Goal: Task Accomplishment & Management: Manage account settings

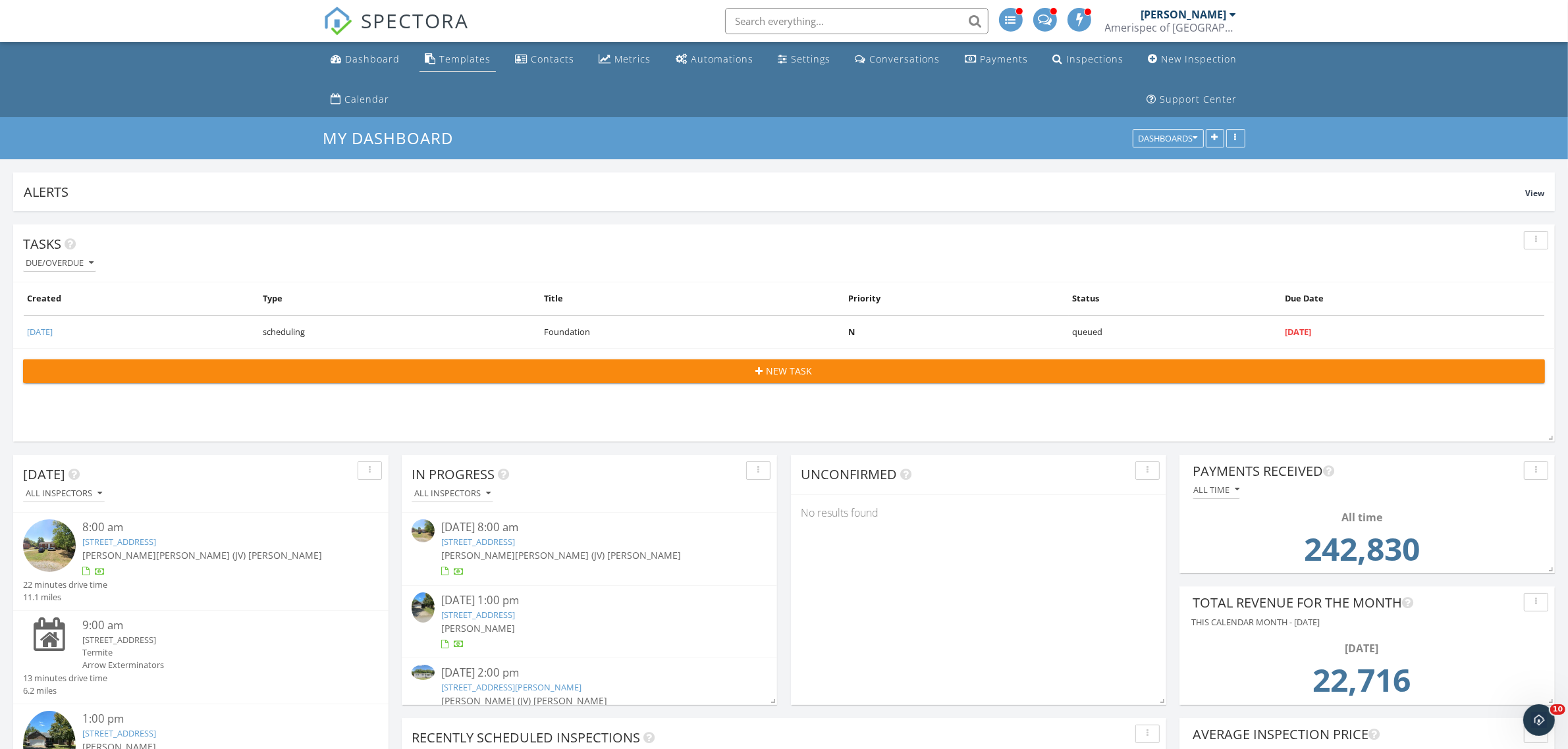
click at [469, 61] on div "Templates" at bounding box center [465, 59] width 51 height 12
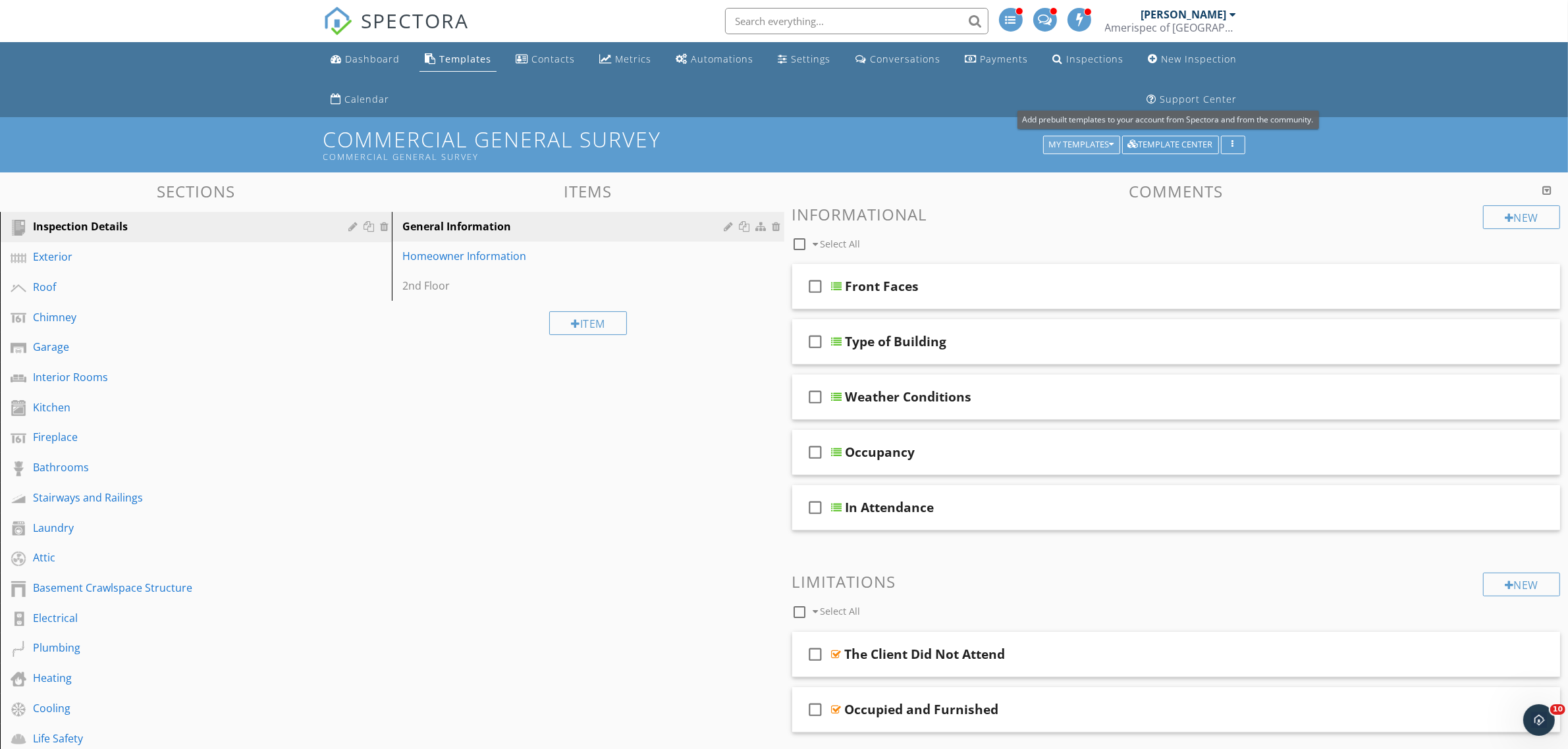
click at [1099, 147] on div "My Templates" at bounding box center [1081, 144] width 65 height 9
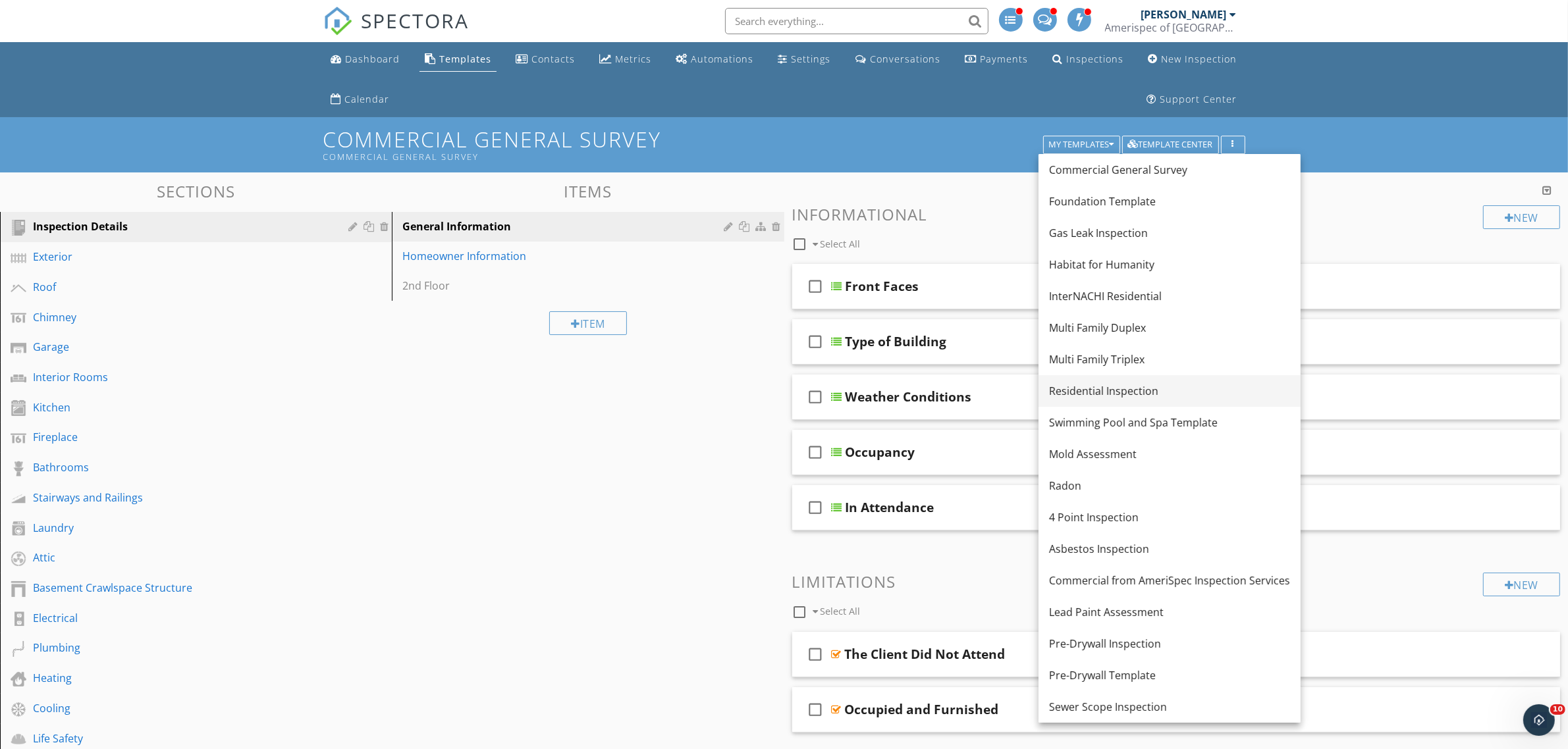
click at [1093, 389] on div "Residential Inspection" at bounding box center [1169, 391] width 241 height 16
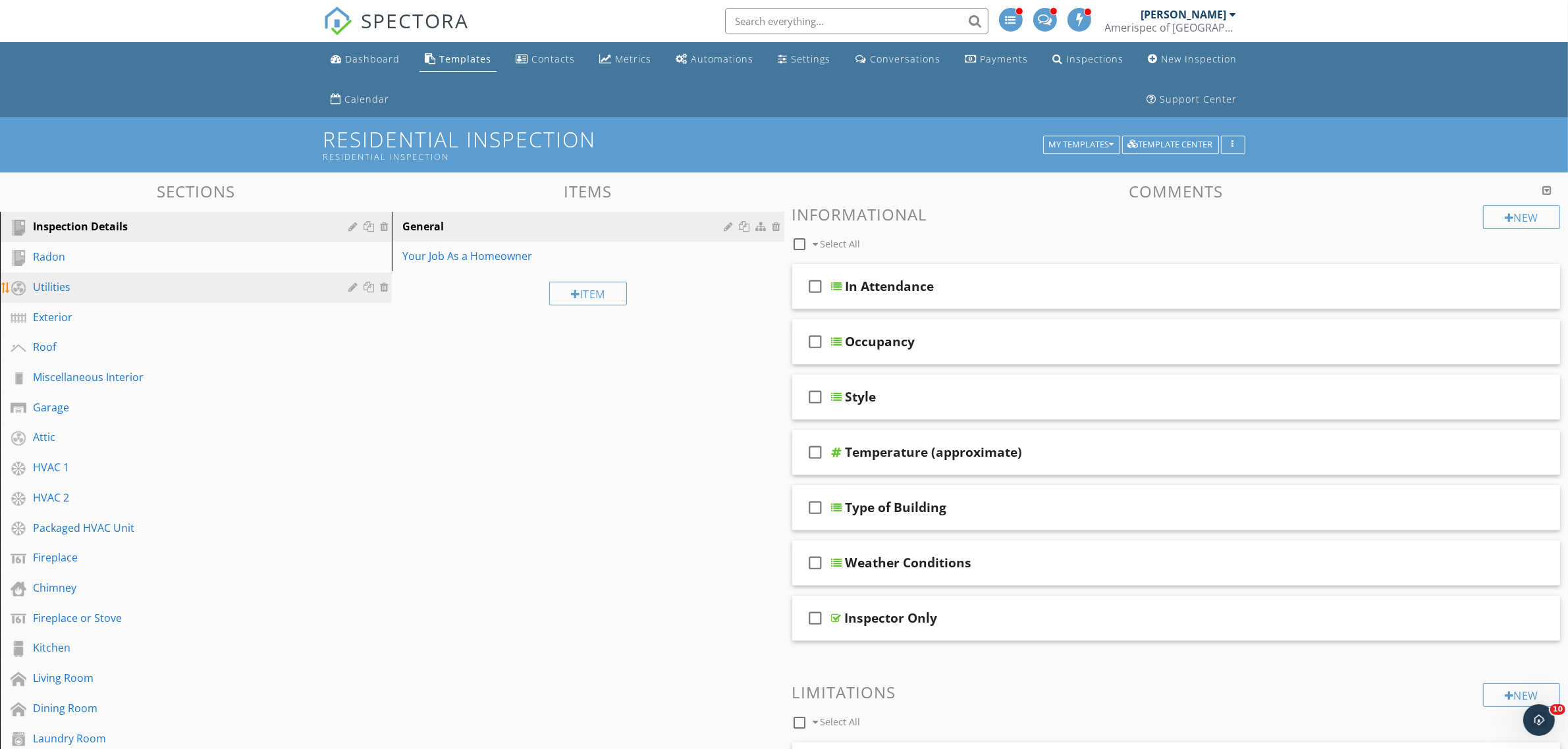
click at [71, 288] on div "Utilities" at bounding box center [181, 287] width 296 height 16
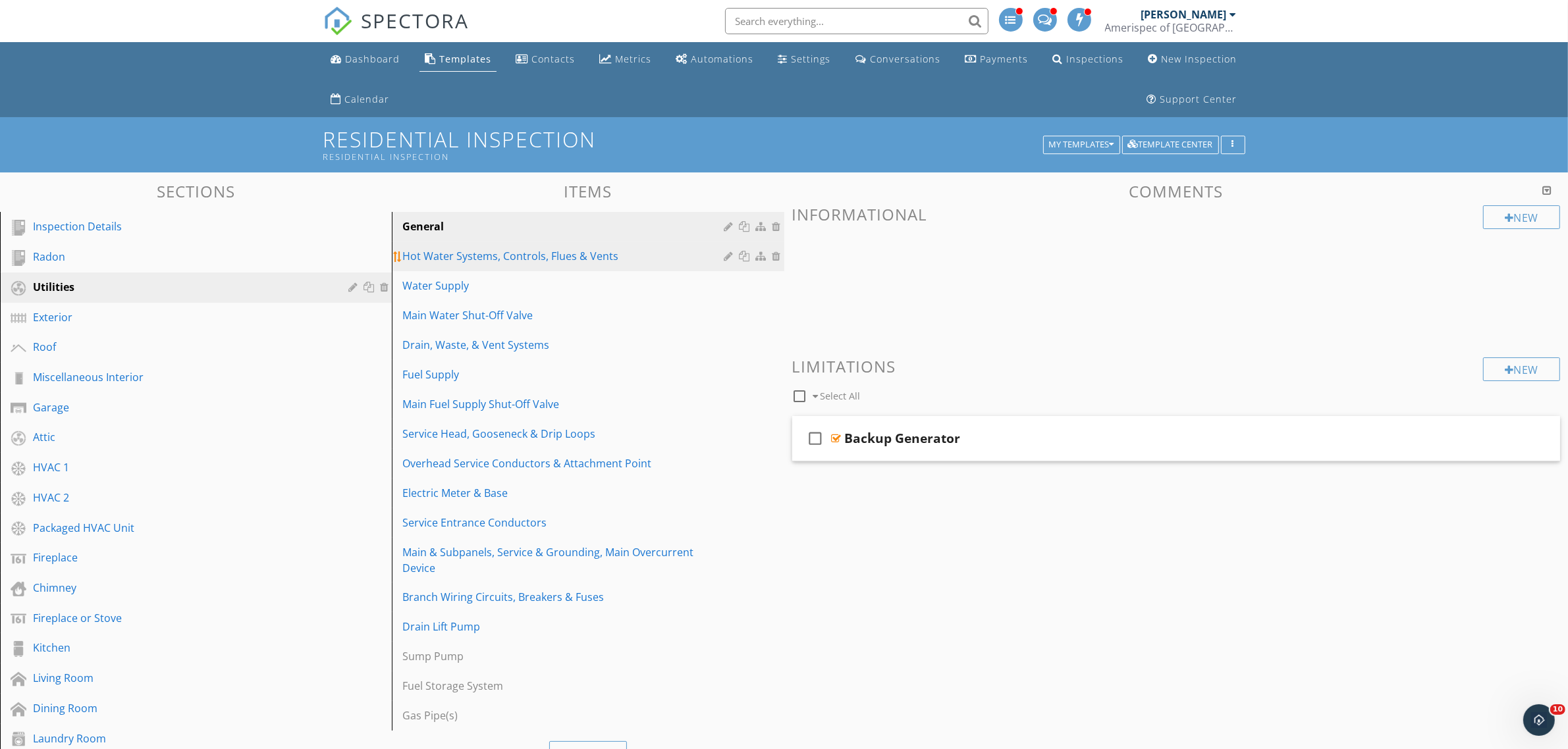
click at [537, 260] on div "Hot Water Systems, Controls, Flues & Vents" at bounding box center [565, 256] width 325 height 16
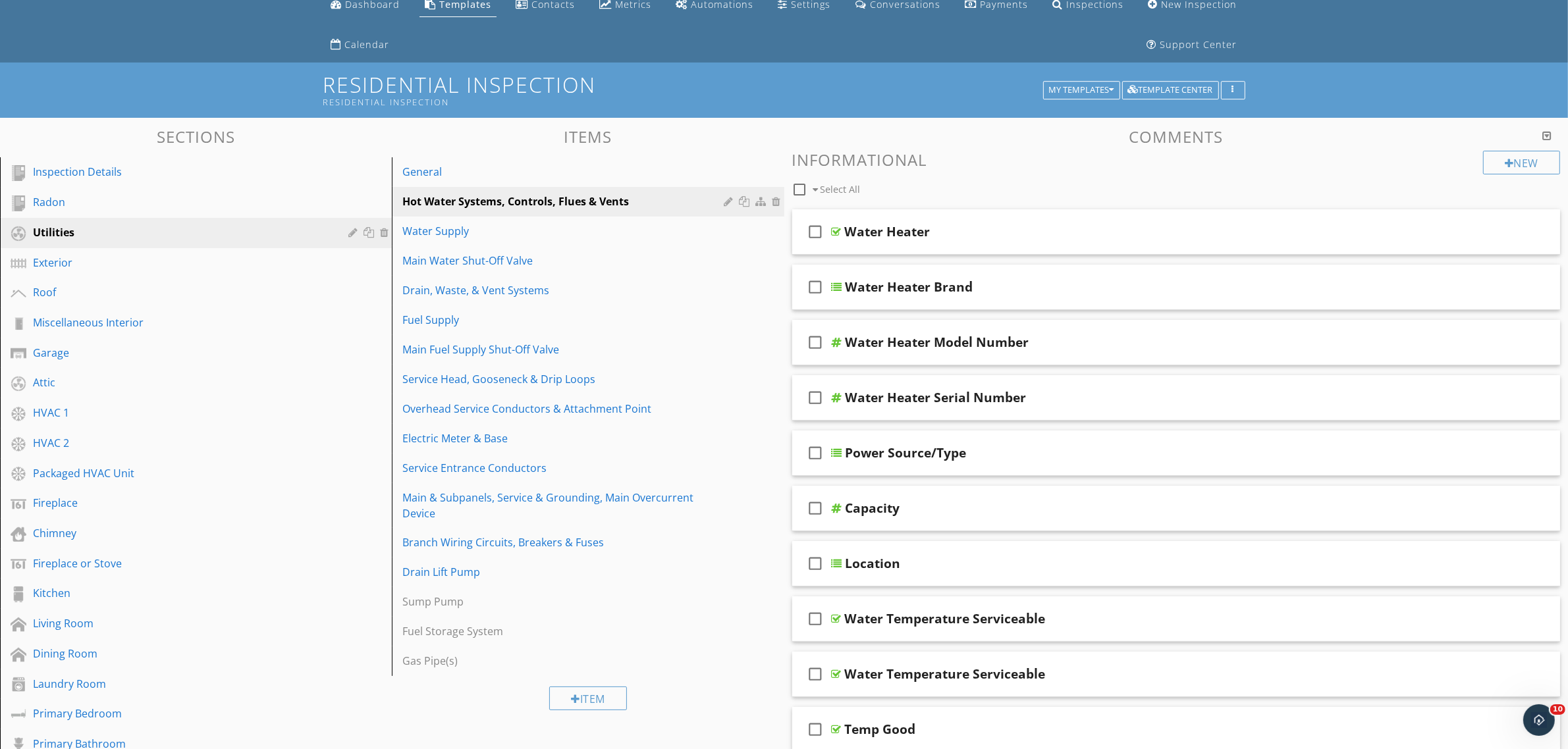
scroll to position [164, 0]
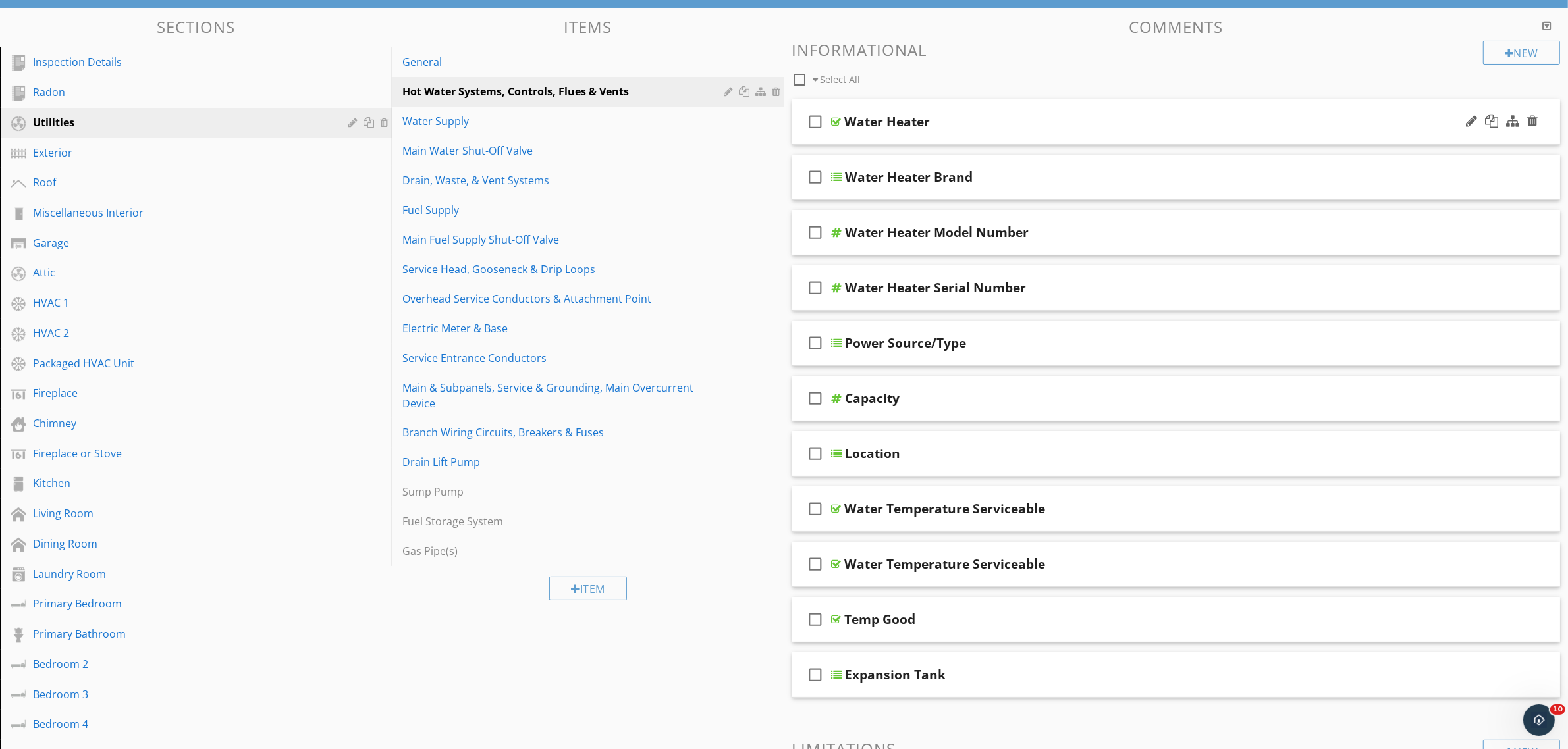
click at [1023, 132] on div "check_box_outline_blank Water Heater" at bounding box center [1176, 122] width 768 height 46
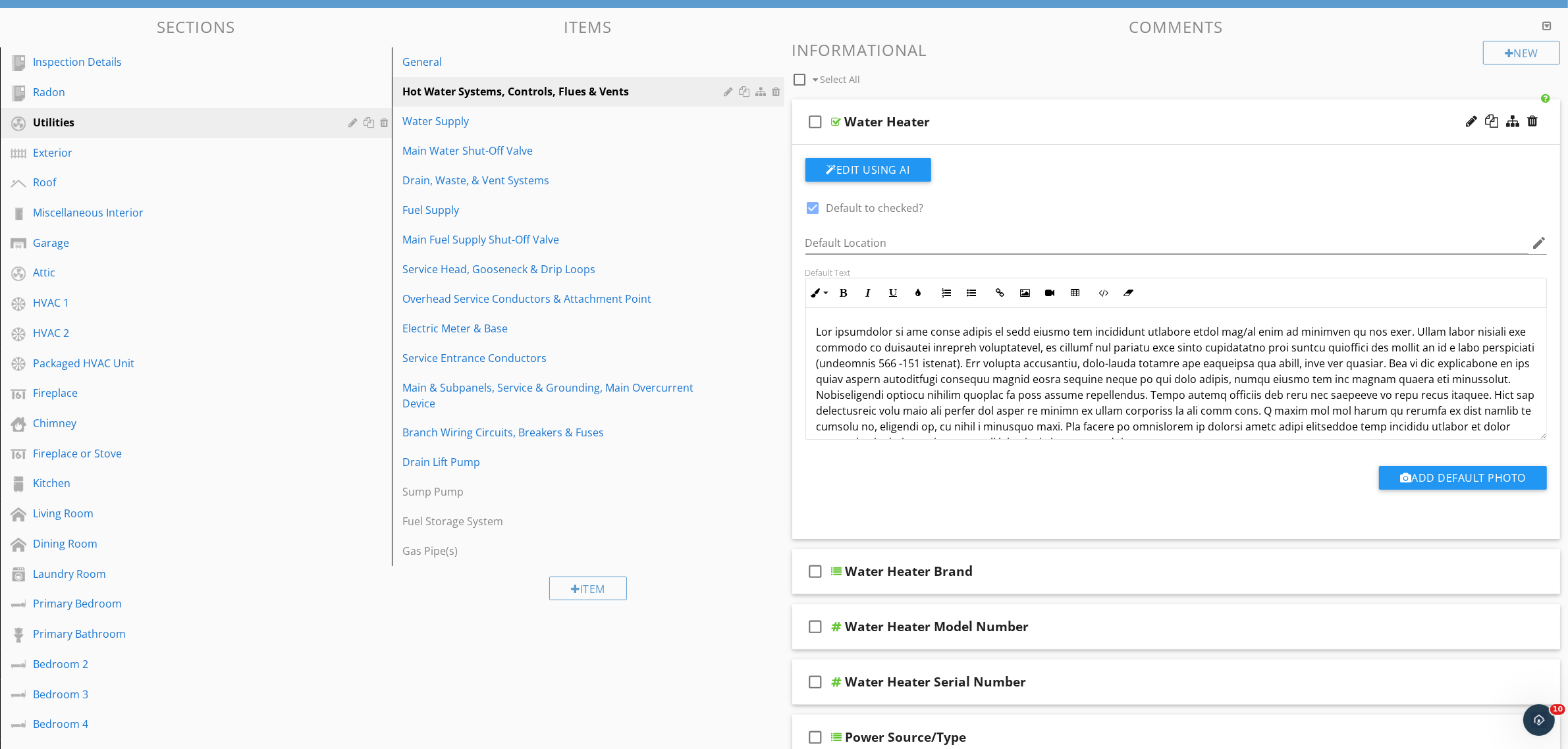
click at [1124, 116] on div "Water Heater" at bounding box center [1123, 122] width 556 height 16
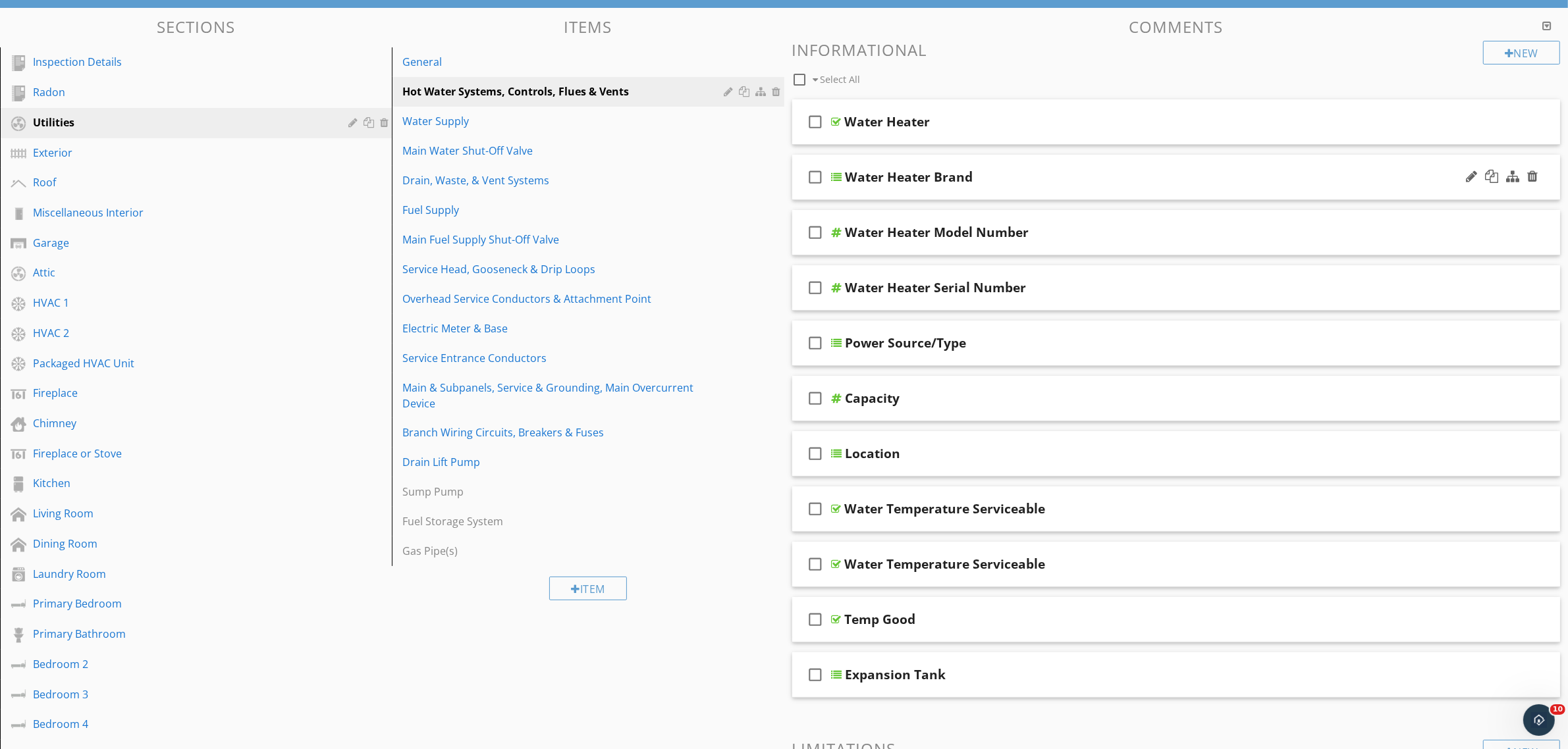
click at [1015, 183] on div "Water Heater Brand" at bounding box center [1124, 177] width 556 height 16
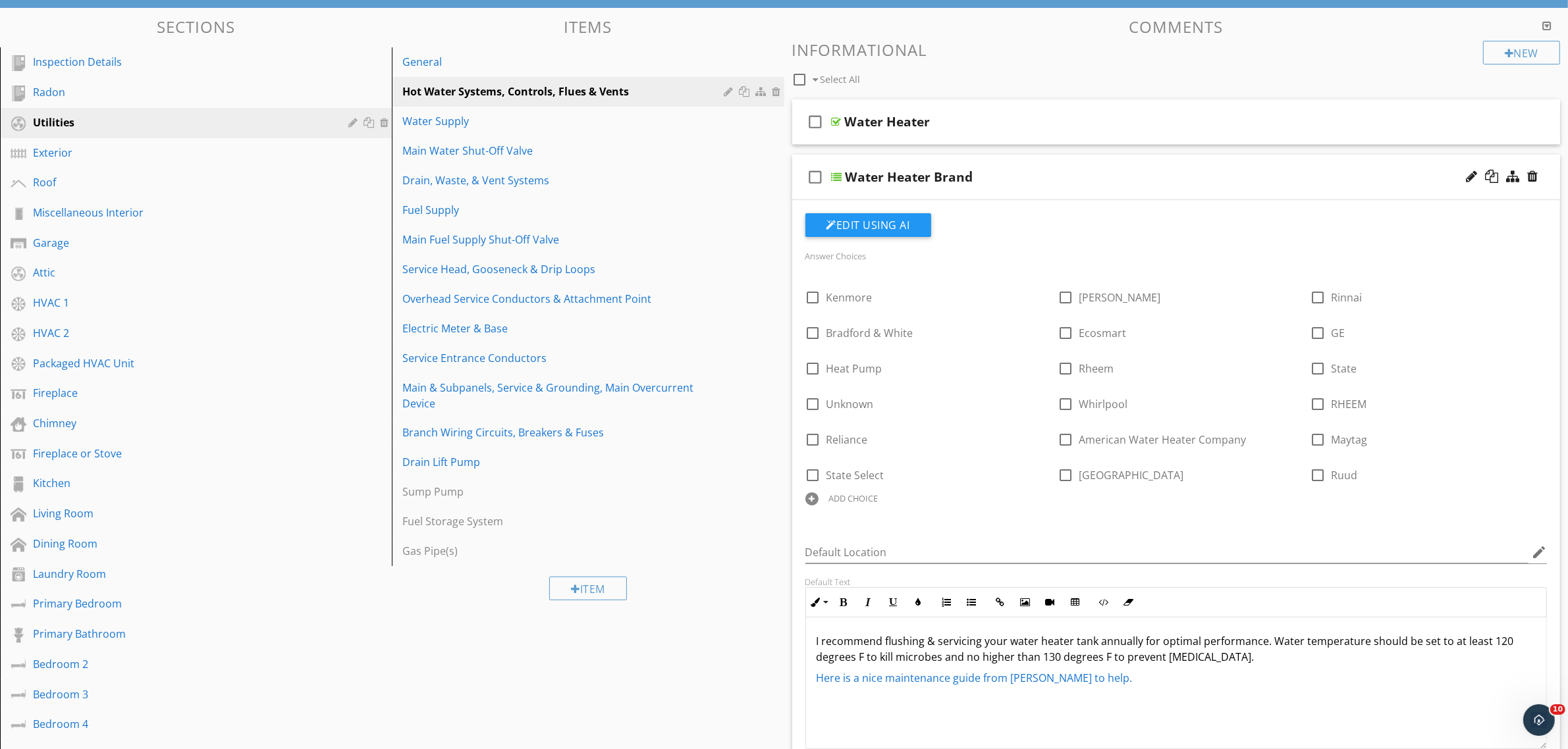
click at [1017, 180] on div "Water Heater Brand" at bounding box center [1124, 177] width 556 height 16
type textarea "<p>I recommend flushing &amp; servicing your water heater tank annually for opt…"
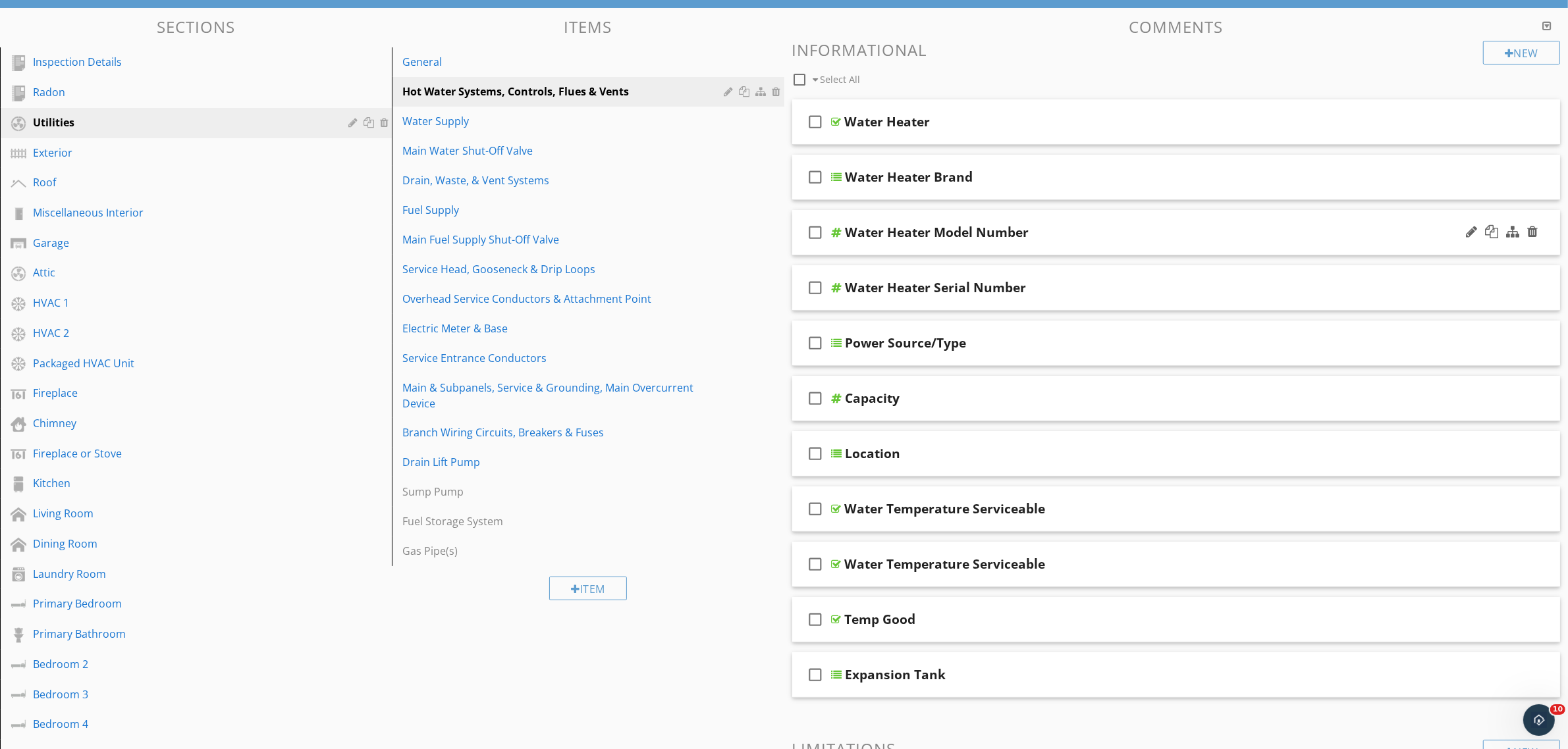
click at [1039, 247] on div "check_box_outline_blank Water Heater Model Number" at bounding box center [1176, 233] width 768 height 46
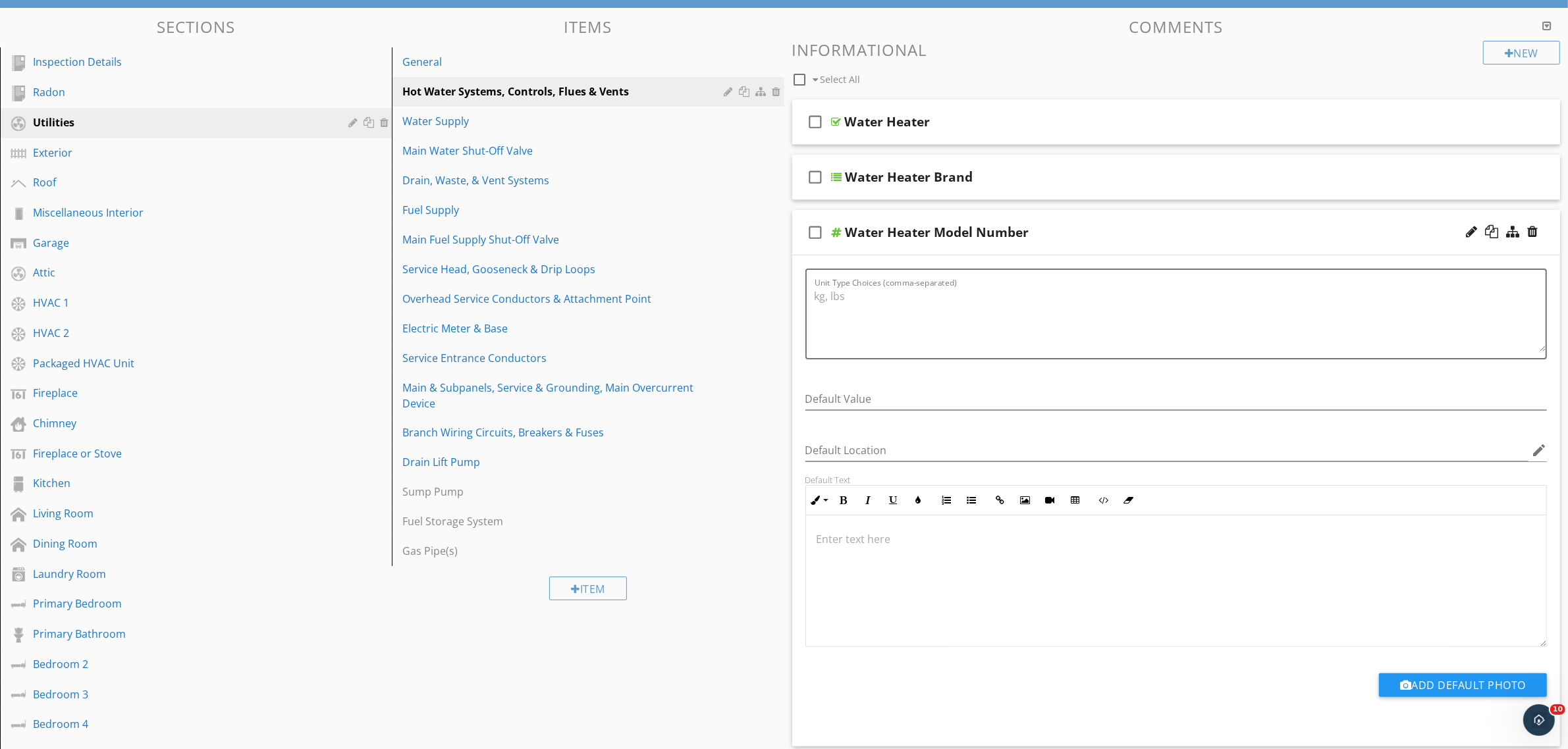
click at [1068, 239] on div "Water Heater Model Number" at bounding box center [1124, 232] width 556 height 16
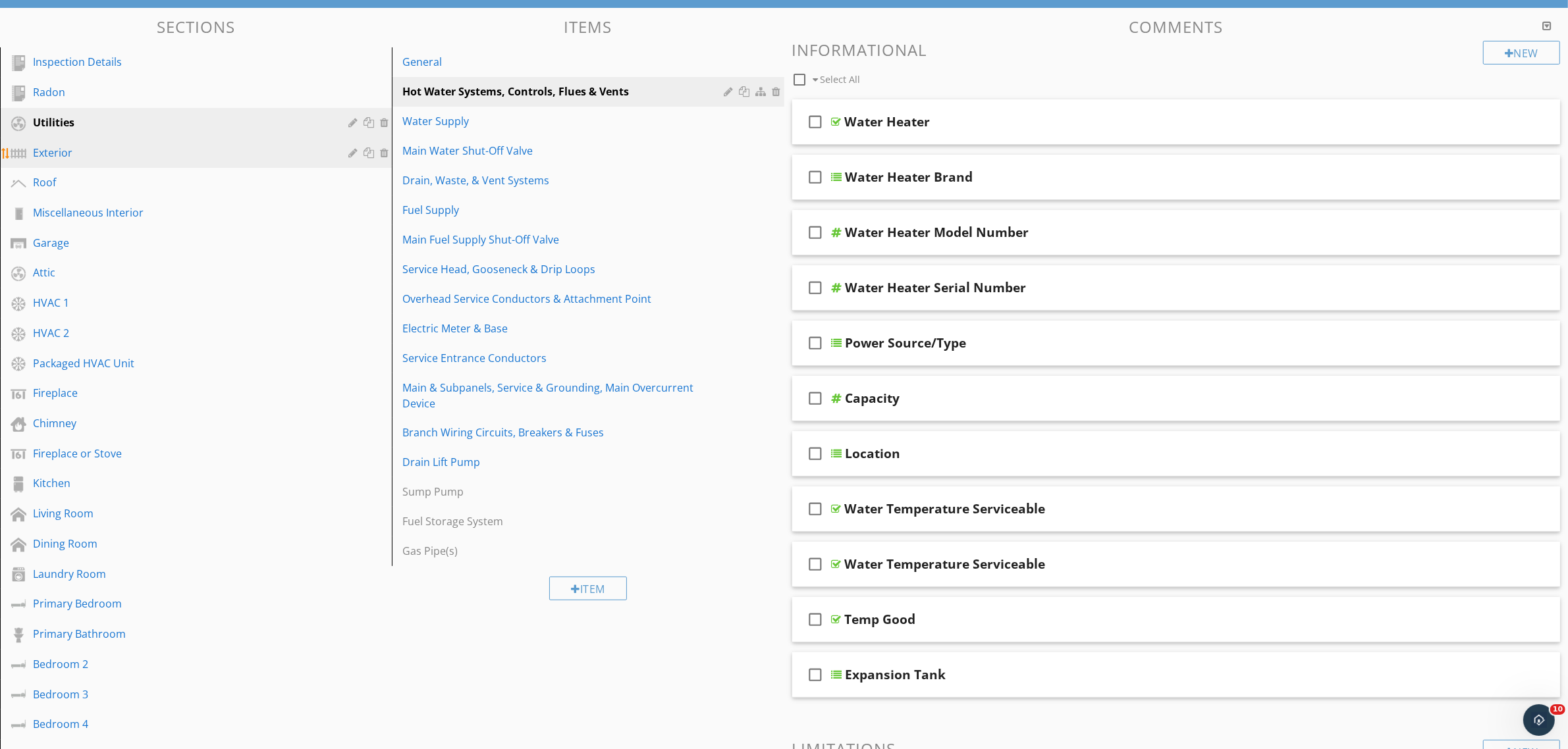
click at [70, 155] on div "Exterior" at bounding box center [181, 153] width 296 height 16
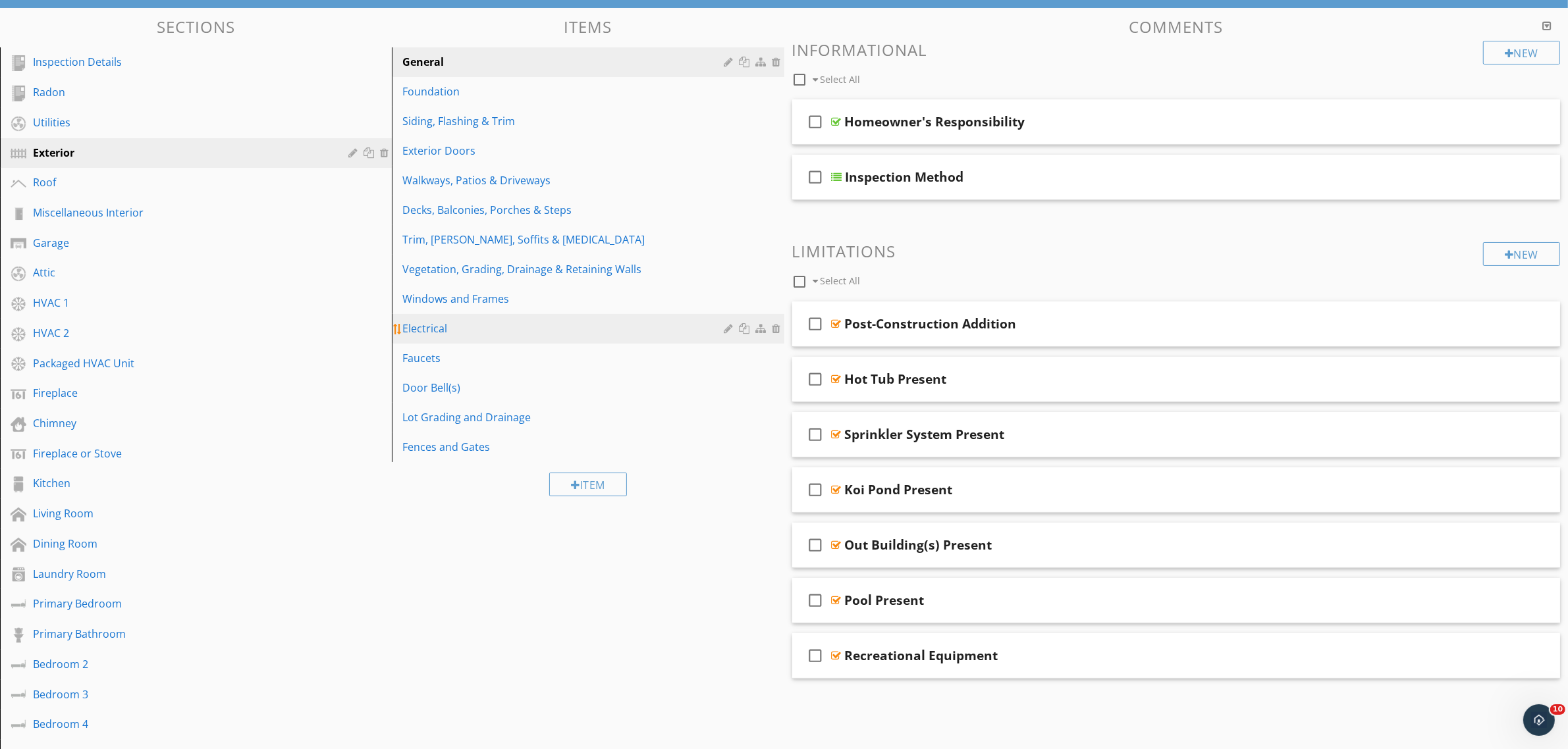
click at [457, 334] on div "Electrical" at bounding box center [565, 328] width 325 height 16
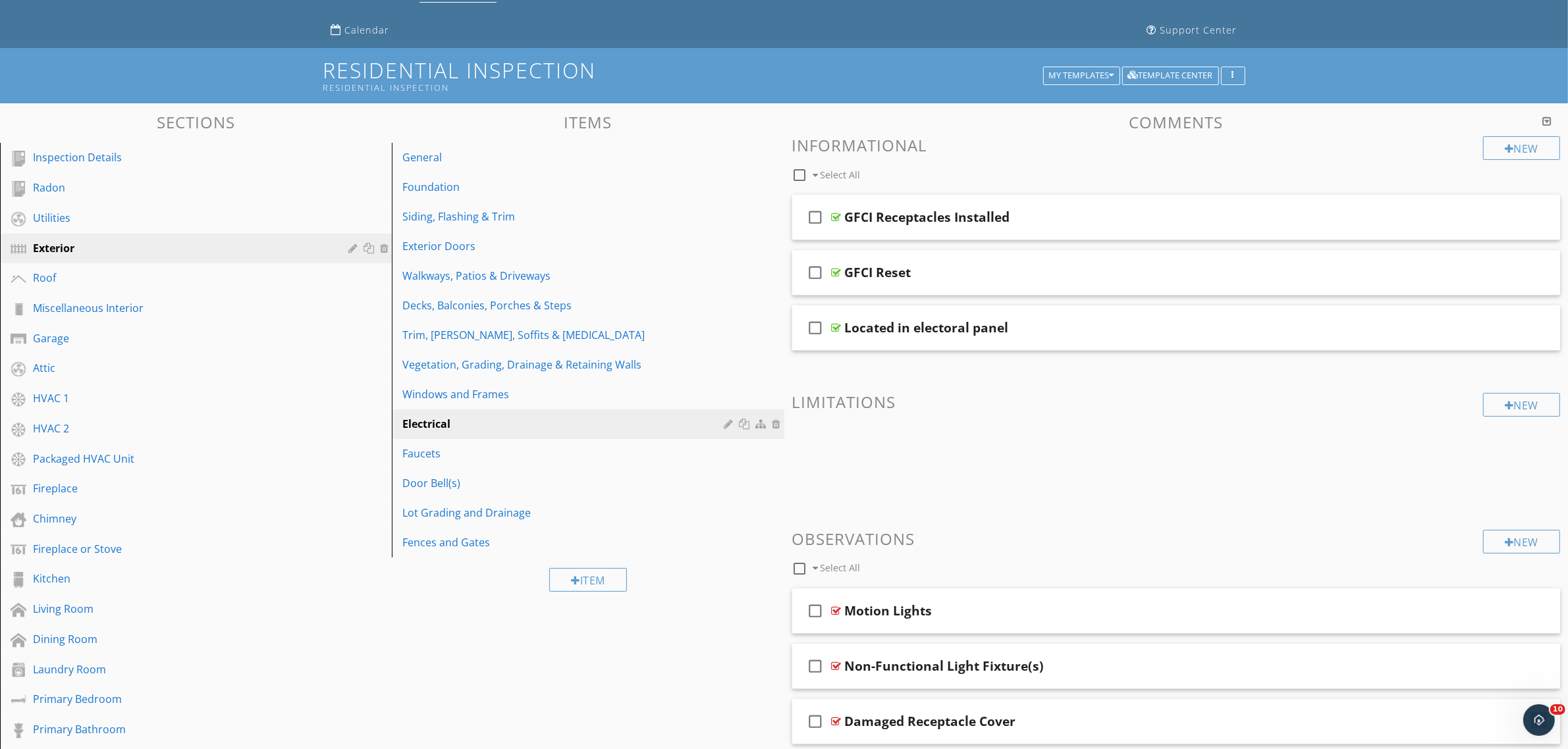
scroll to position [0, 0]
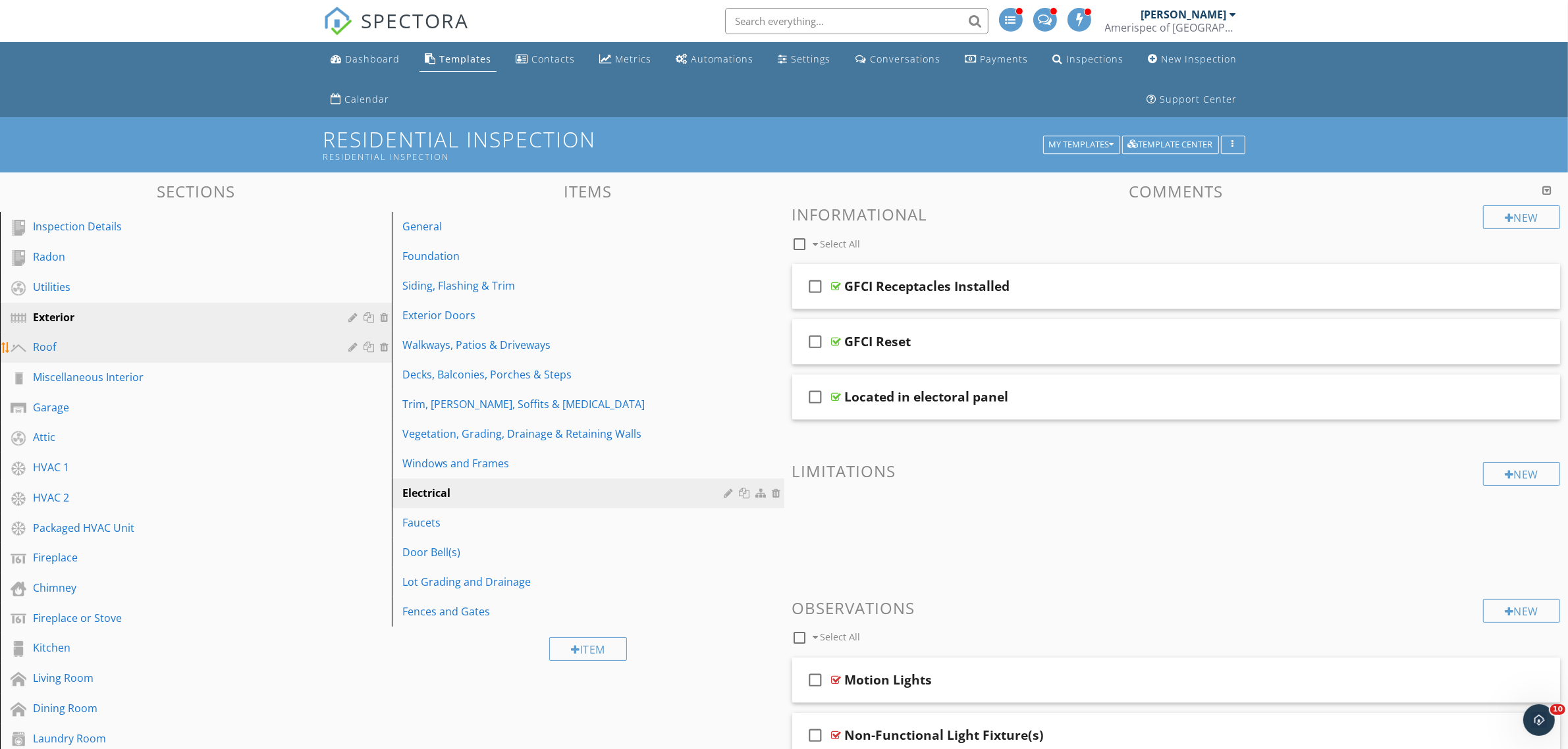
click at [106, 352] on div "Roof" at bounding box center [181, 347] width 296 height 16
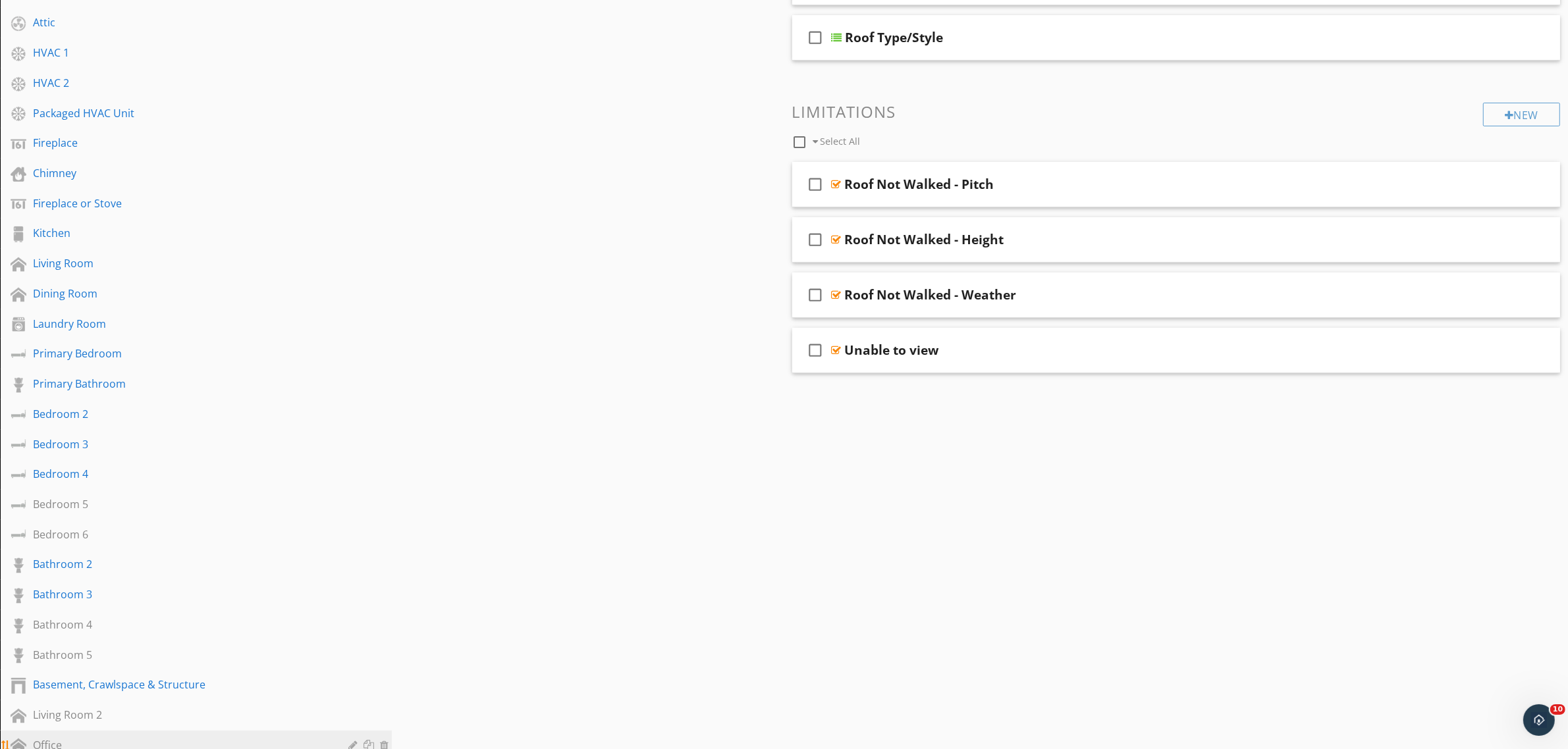
scroll to position [412, 0]
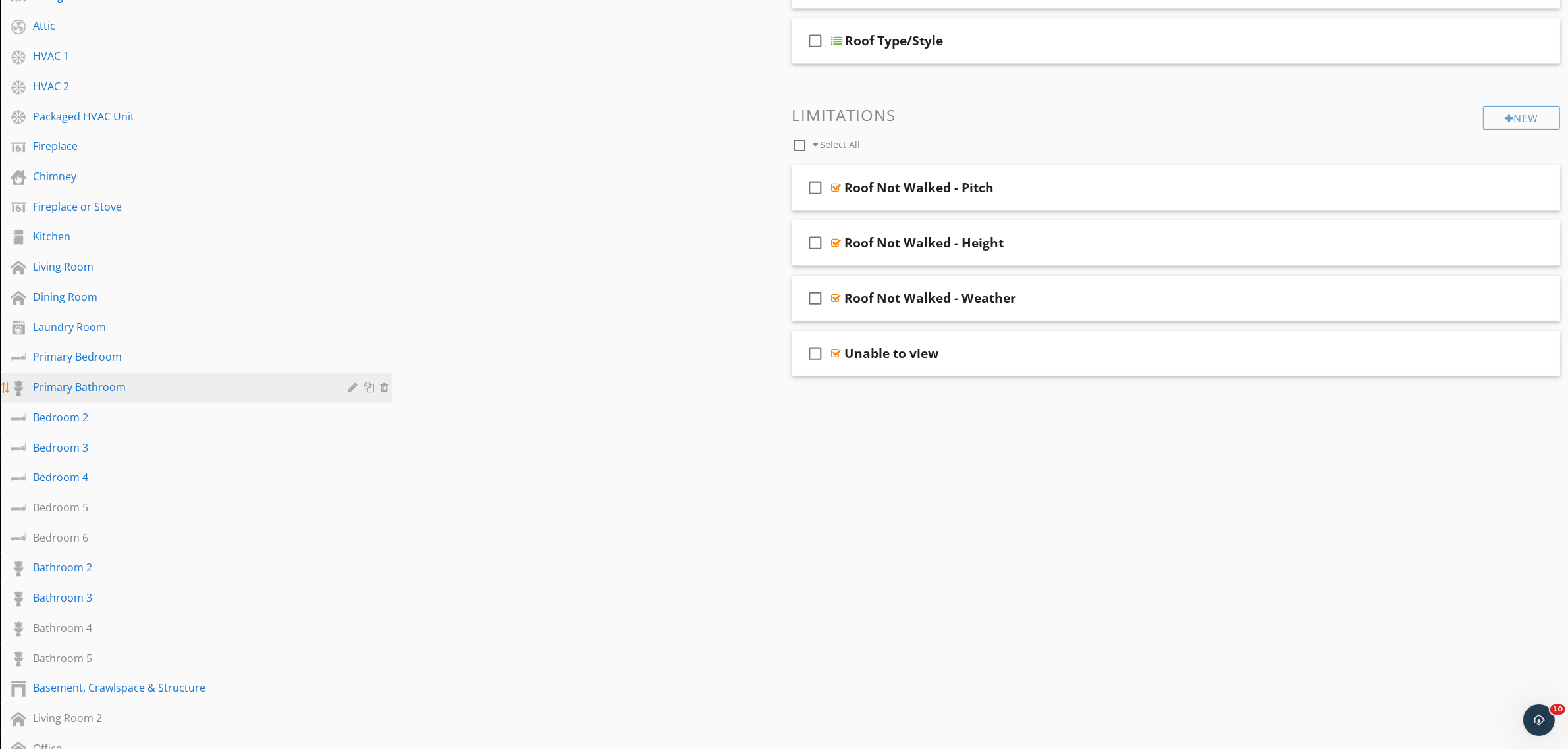
click at [113, 380] on div "Primary Bathroom" at bounding box center [181, 387] width 296 height 16
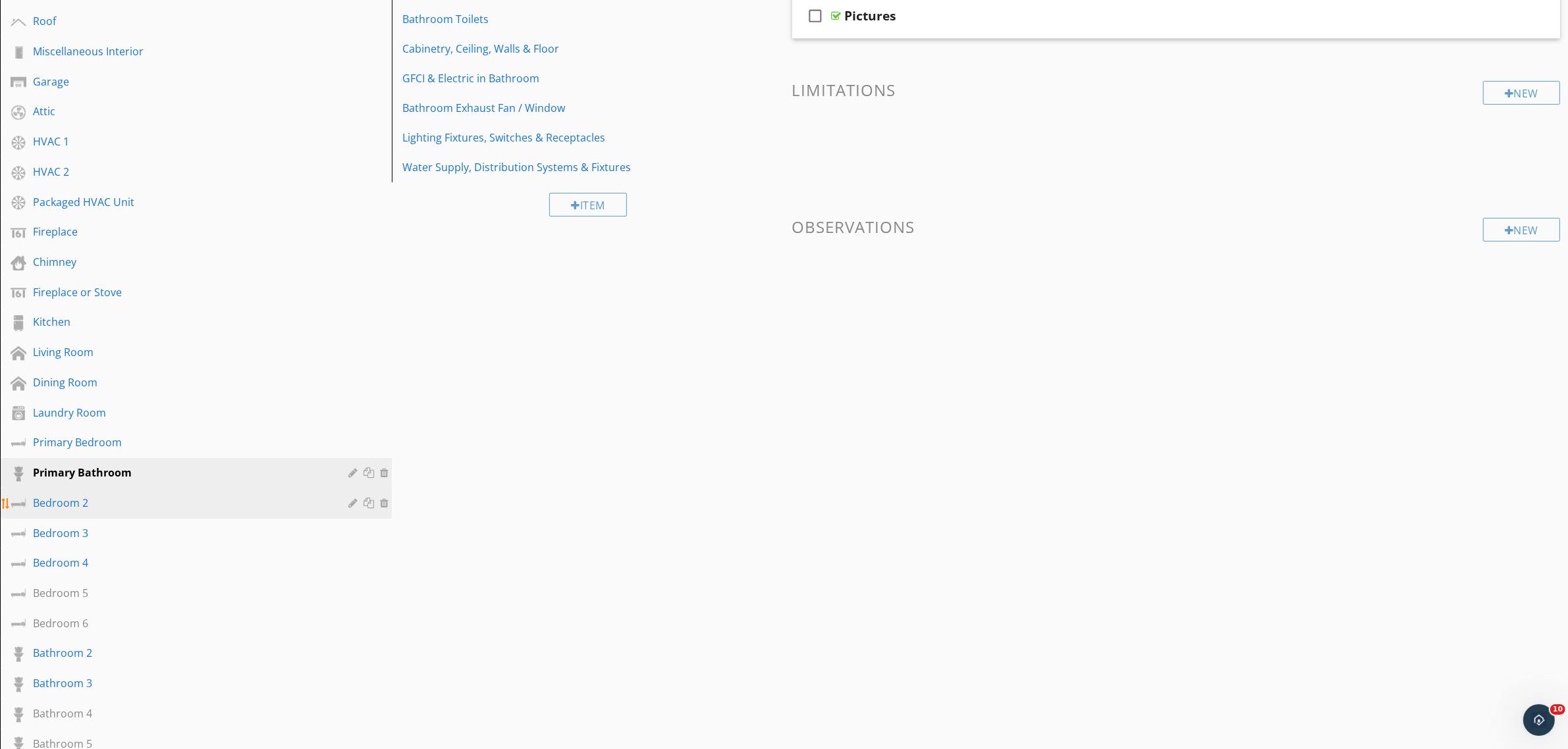
scroll to position [247, 0]
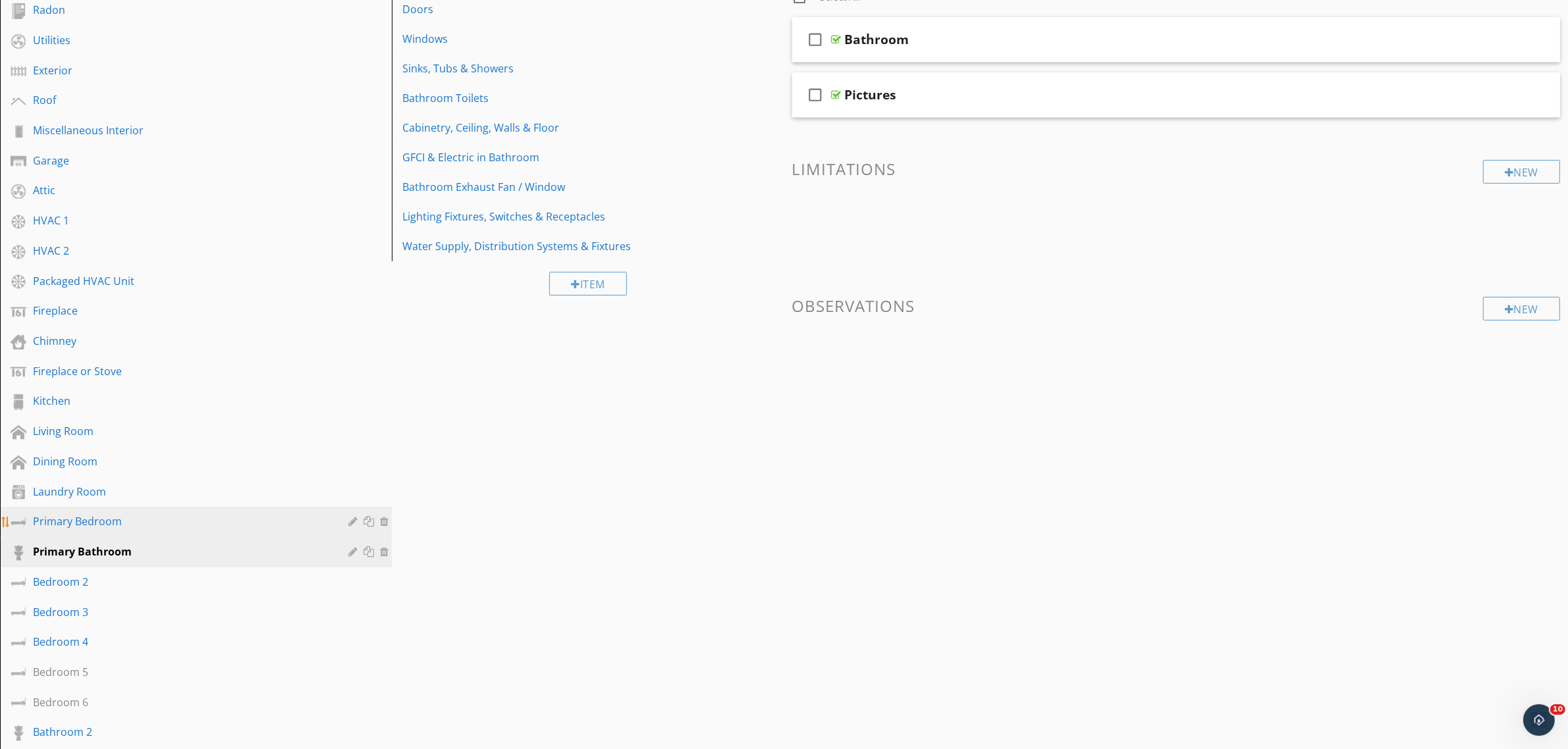
click at [133, 515] on div "Primary Bedroom" at bounding box center [181, 521] width 296 height 16
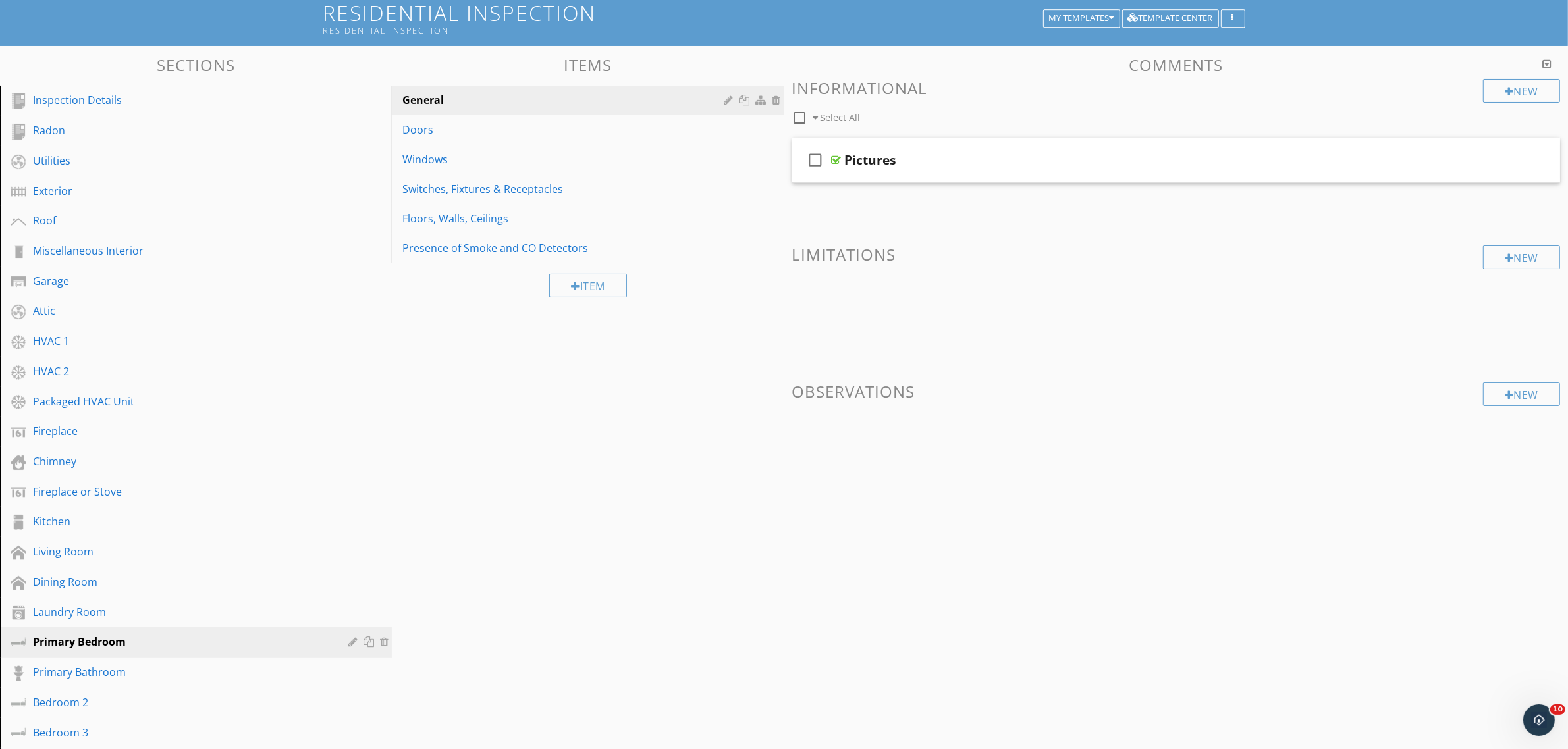
scroll to position [0, 0]
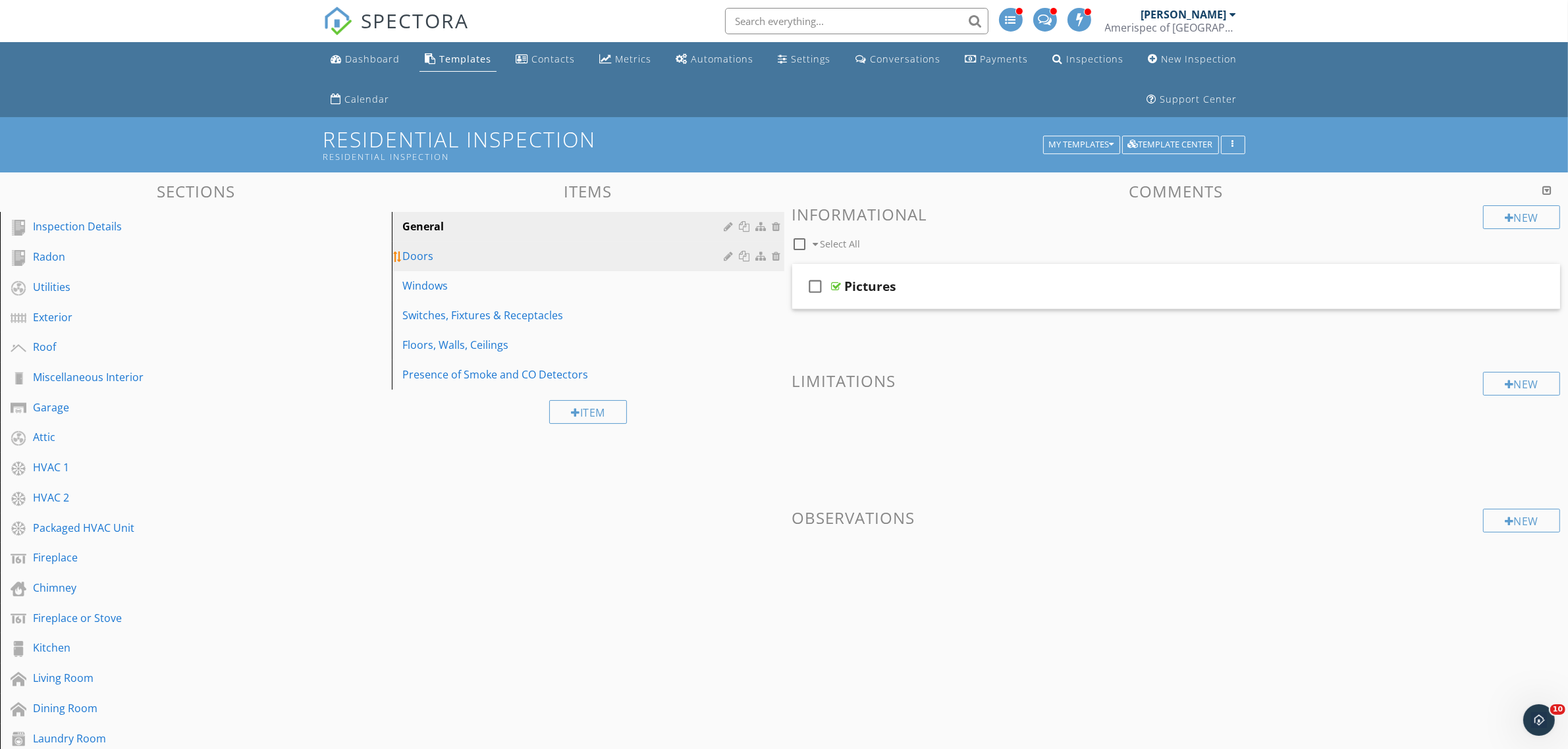
click at [605, 263] on div "Doors" at bounding box center [565, 256] width 325 height 16
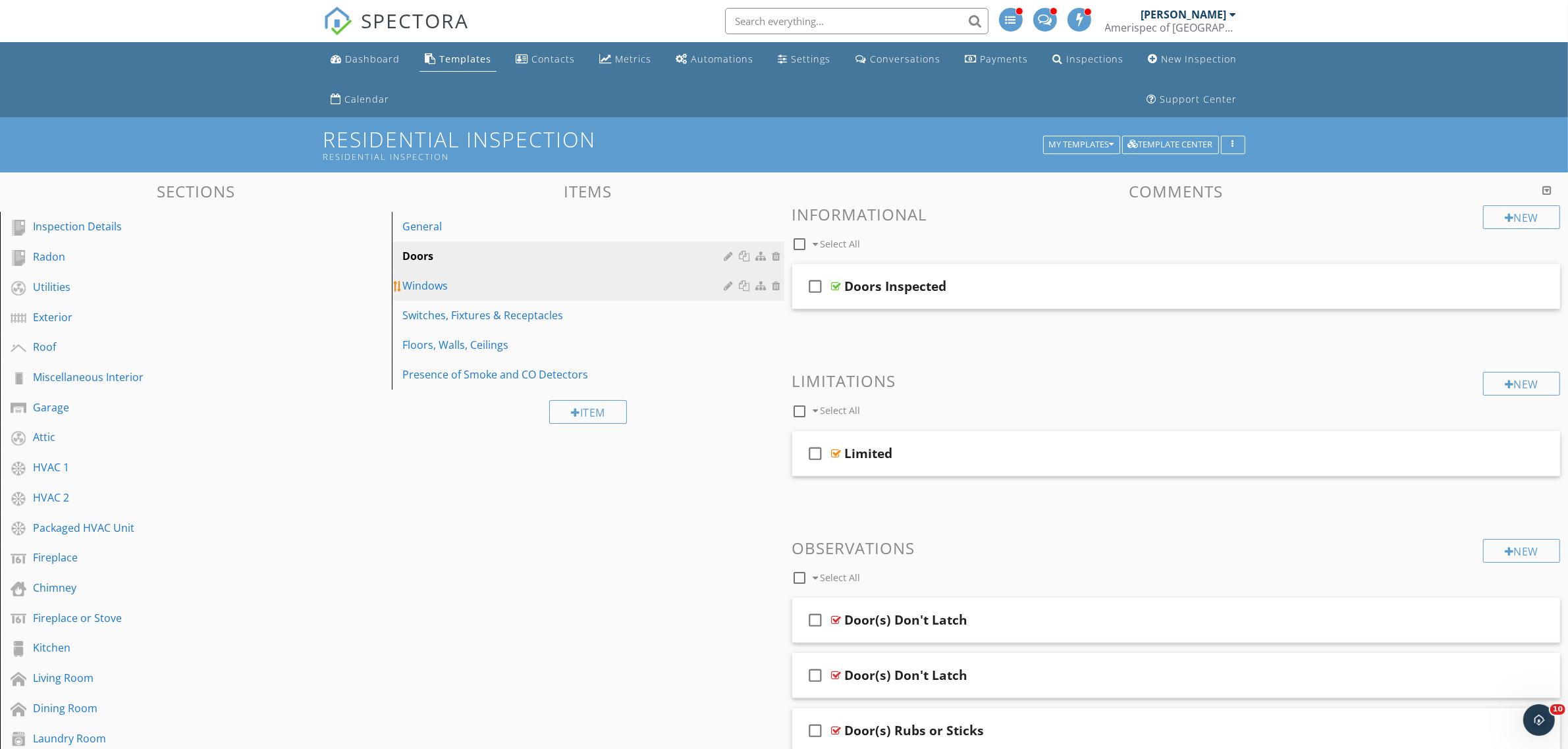
click at [605, 285] on div "Windows" at bounding box center [565, 285] width 325 height 16
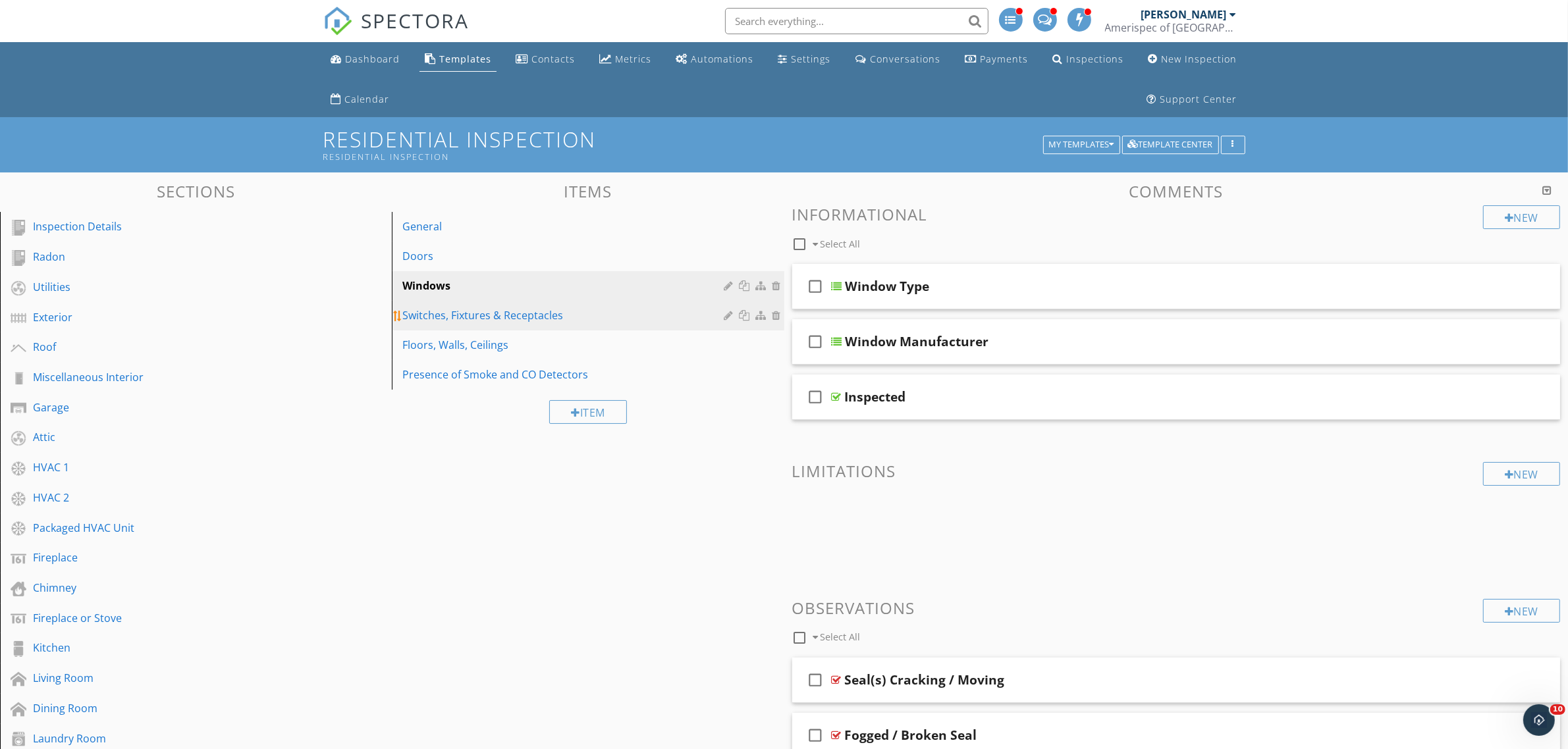
click at [591, 315] on div "Switches, Fixtures & Receptacles" at bounding box center [565, 315] width 325 height 16
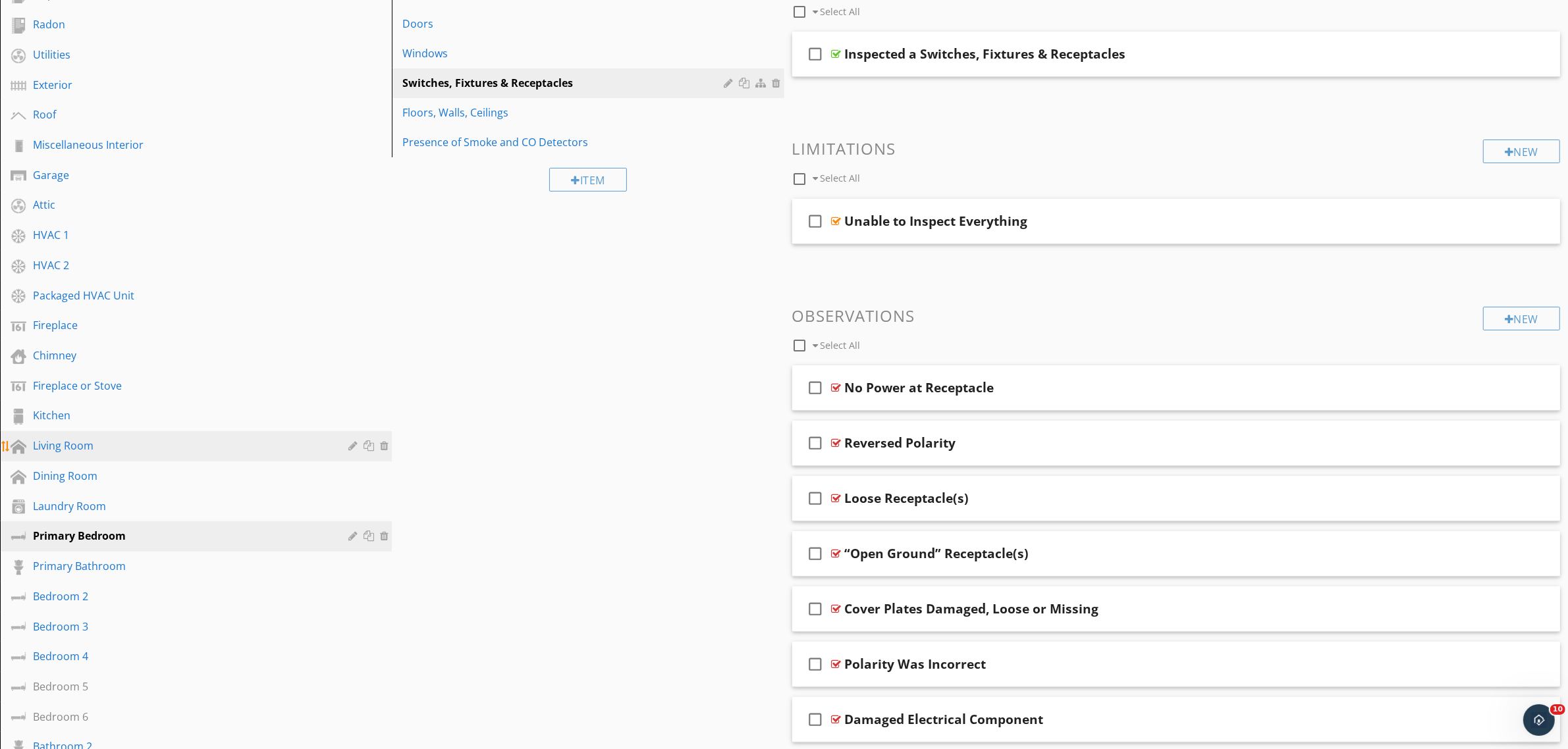
scroll to position [247, 0]
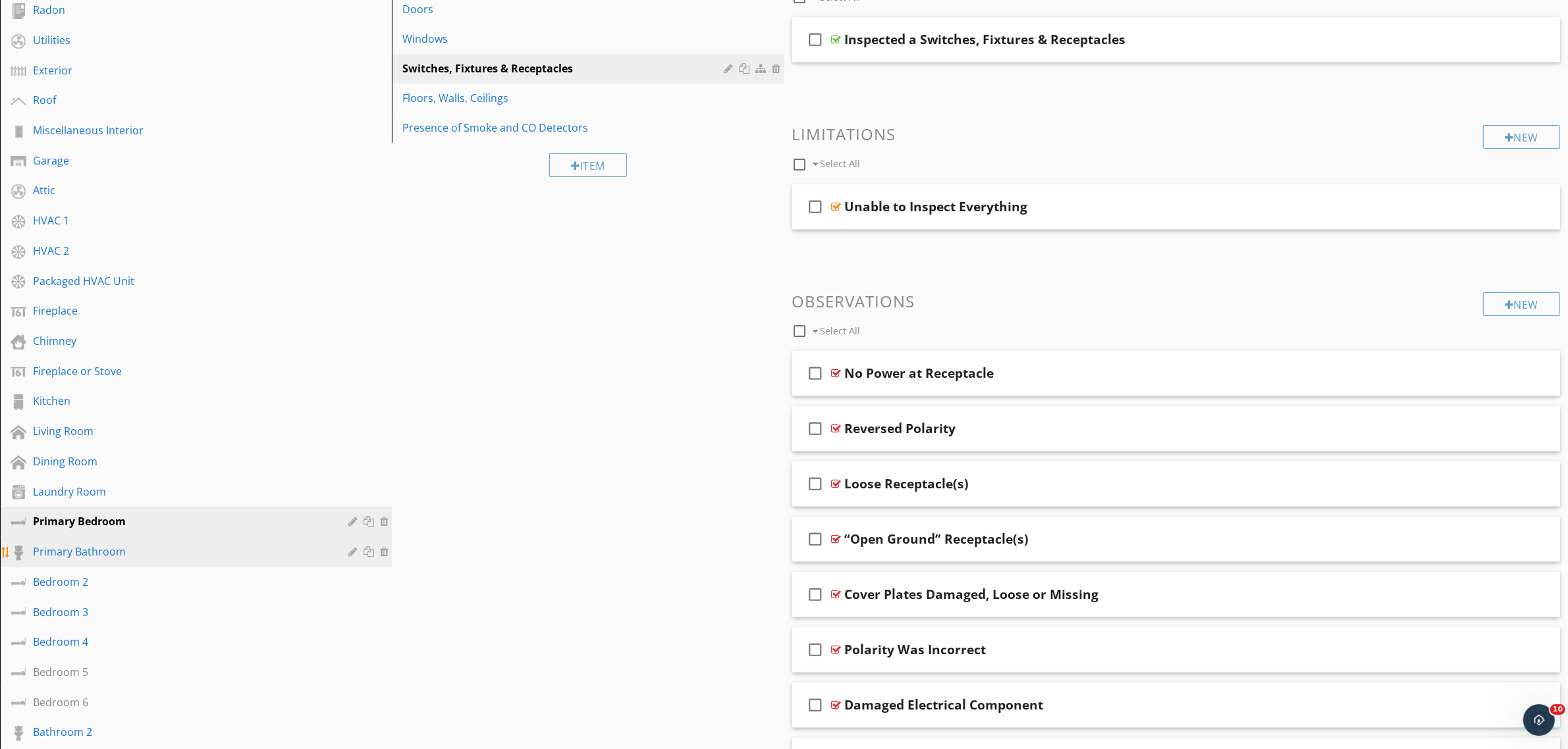
click at [105, 547] on div "Primary Bathroom" at bounding box center [181, 551] width 296 height 16
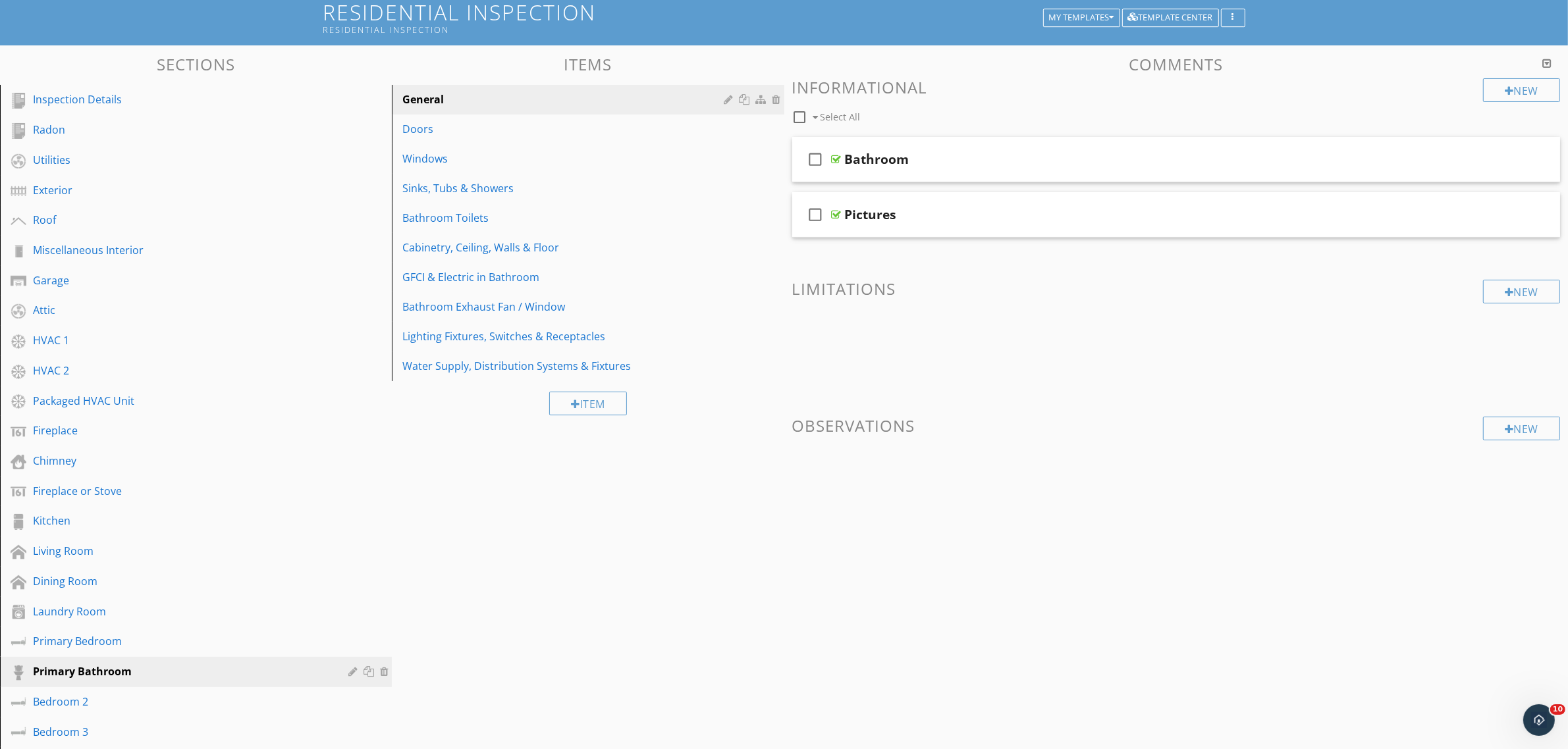
scroll to position [0, 0]
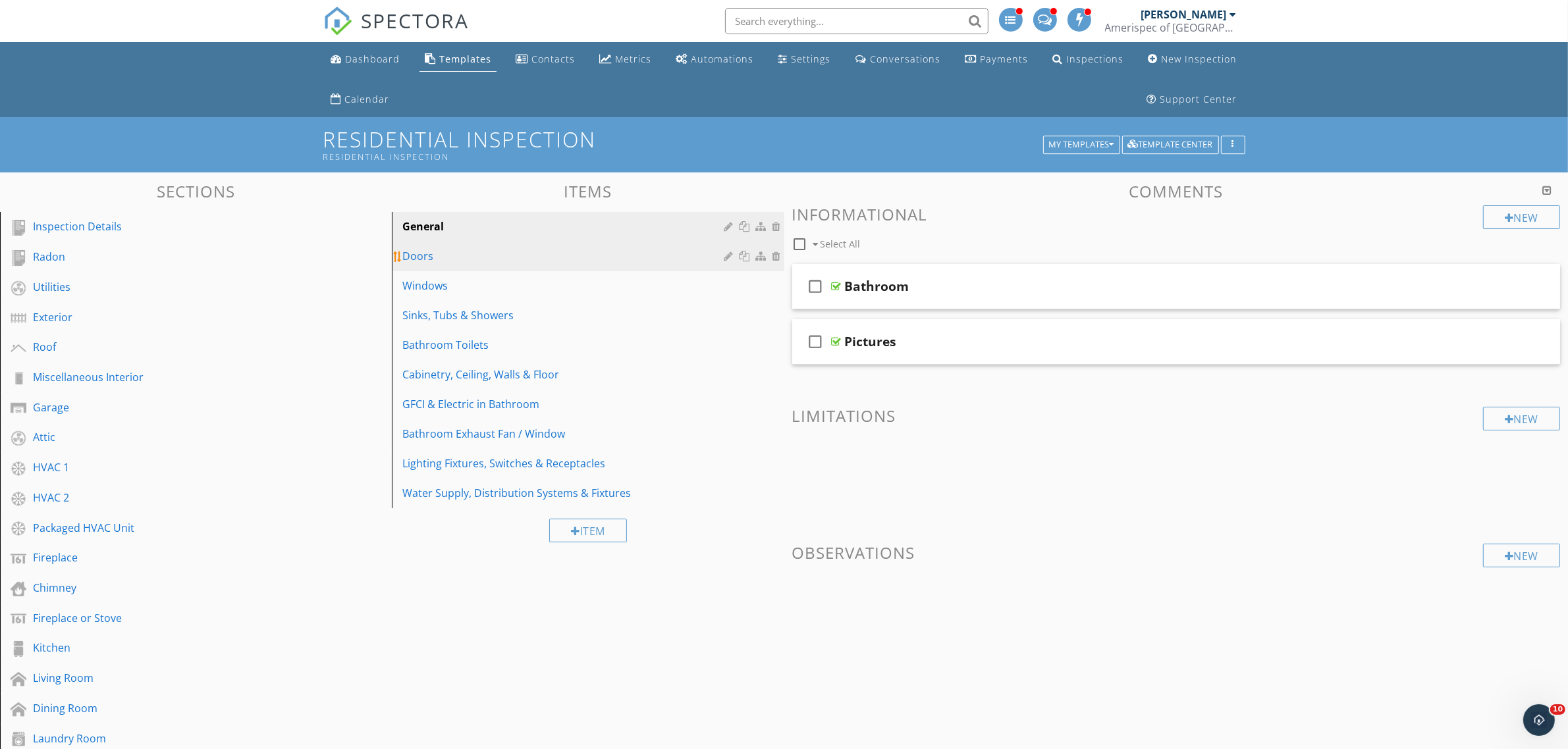
click at [522, 267] on link "Doors" at bounding box center [589, 256] width 388 height 29
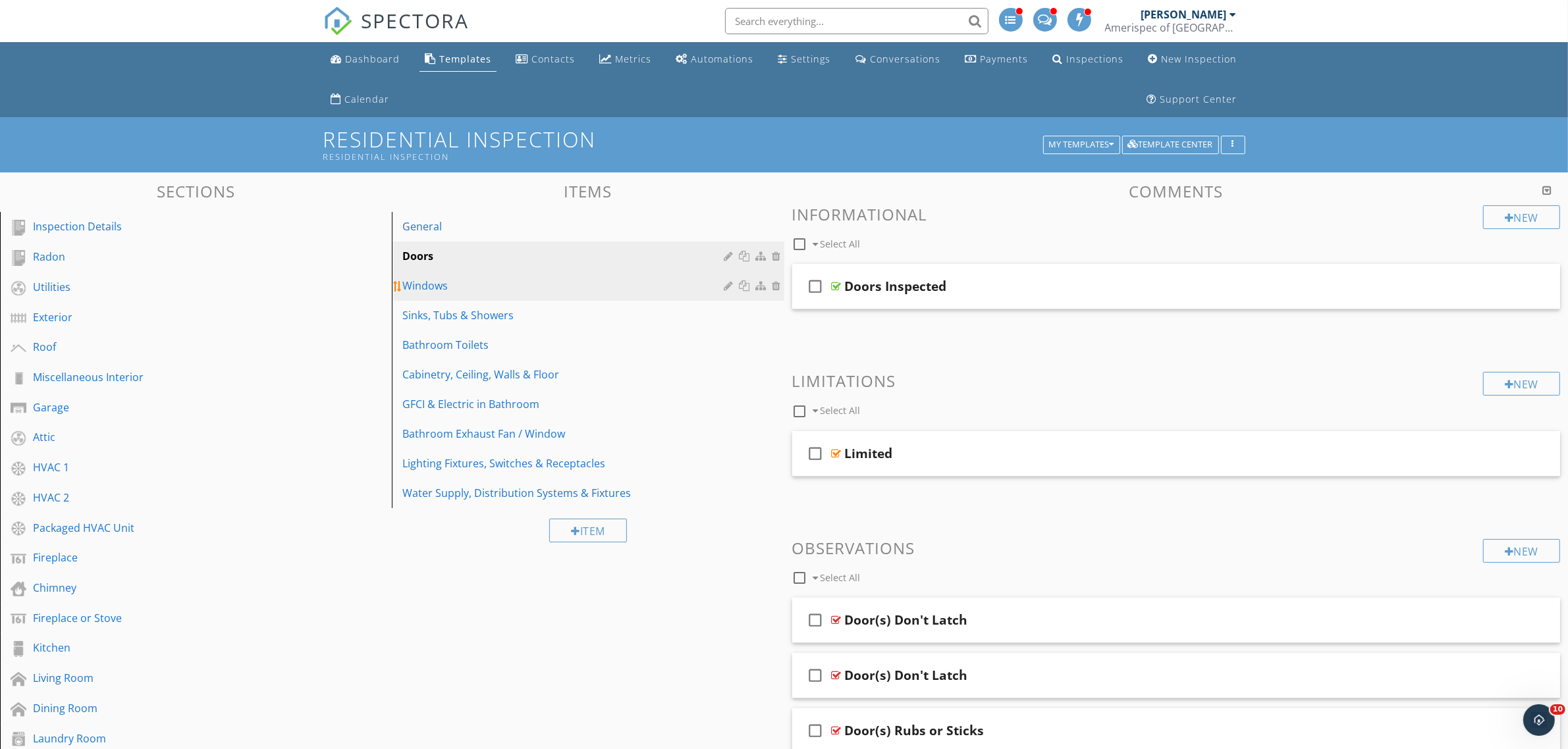
click at [522, 287] on div "Windows" at bounding box center [565, 285] width 325 height 16
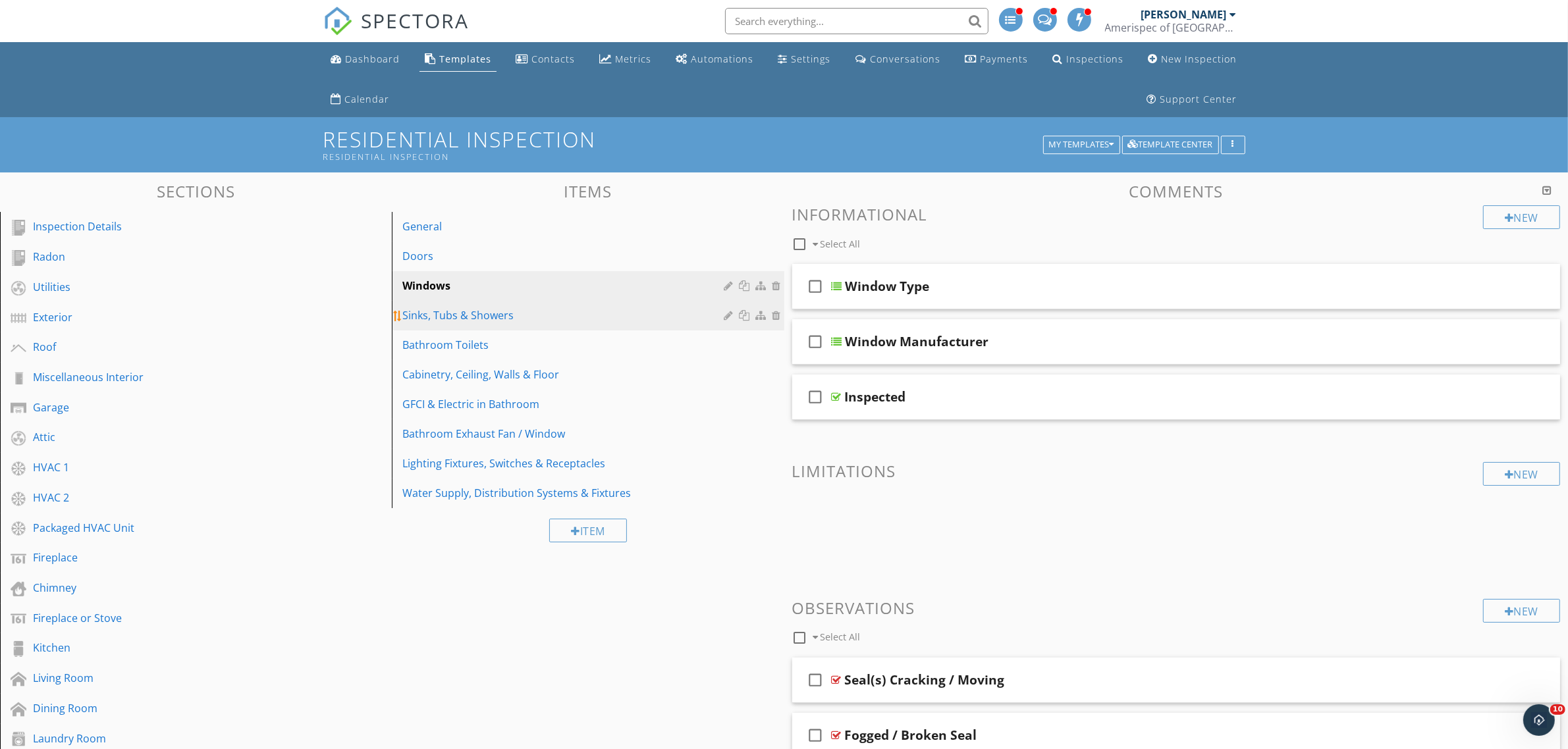
click at [509, 316] on div "Sinks, Tubs & Showers" at bounding box center [565, 315] width 325 height 16
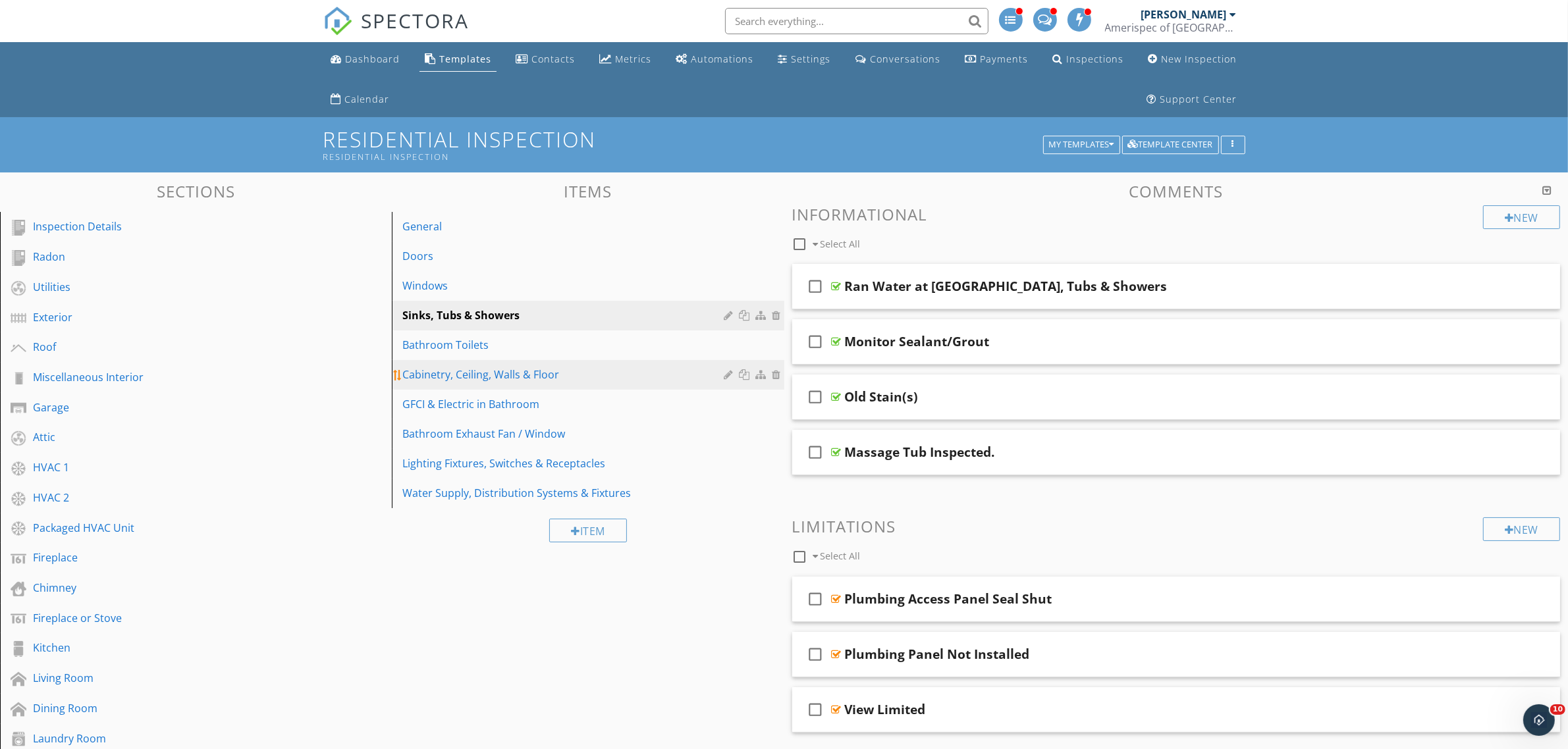
click at [516, 377] on div "Cabinetry, Ceiling, Walls & Floor" at bounding box center [565, 374] width 325 height 16
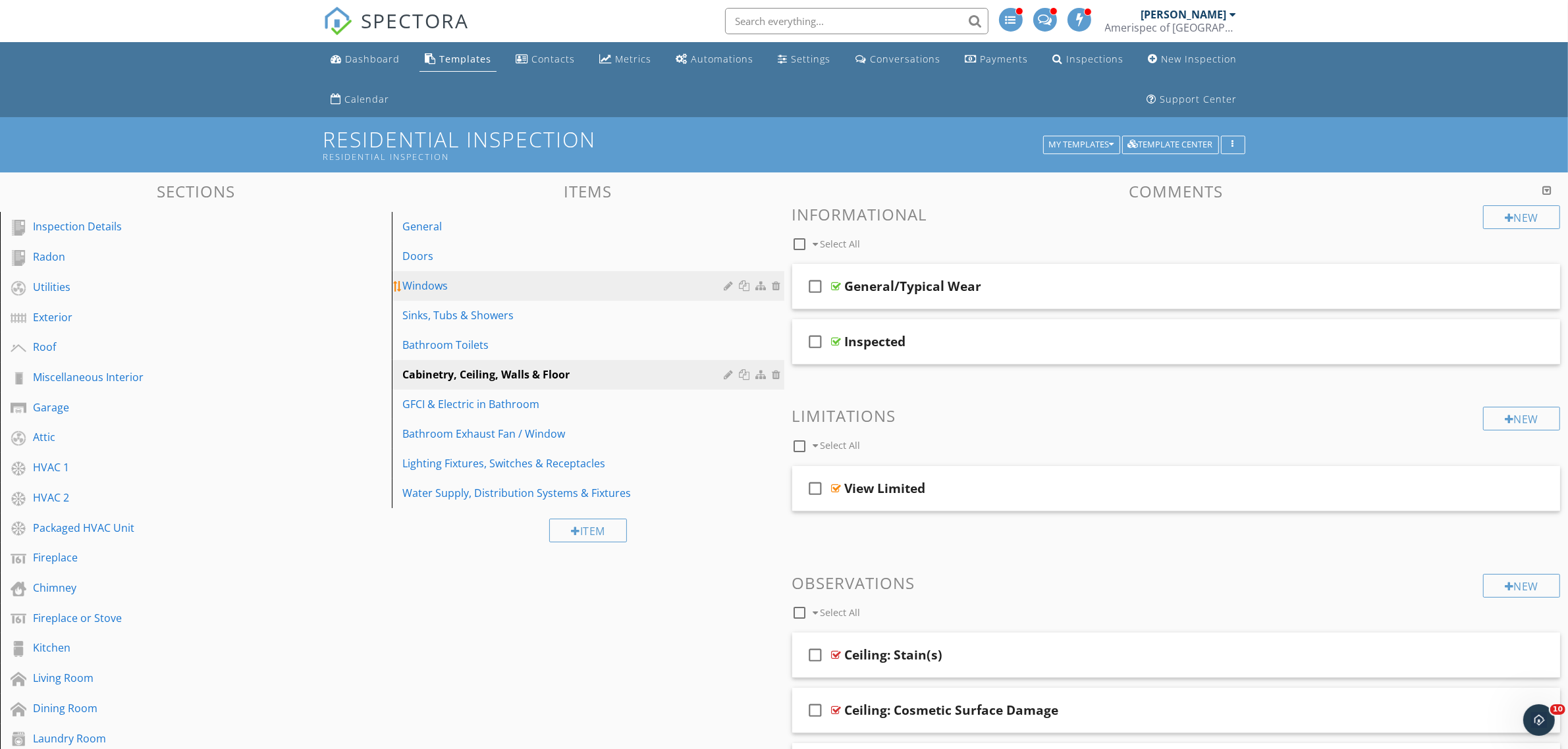
click at [453, 287] on div "Windows" at bounding box center [565, 285] width 325 height 16
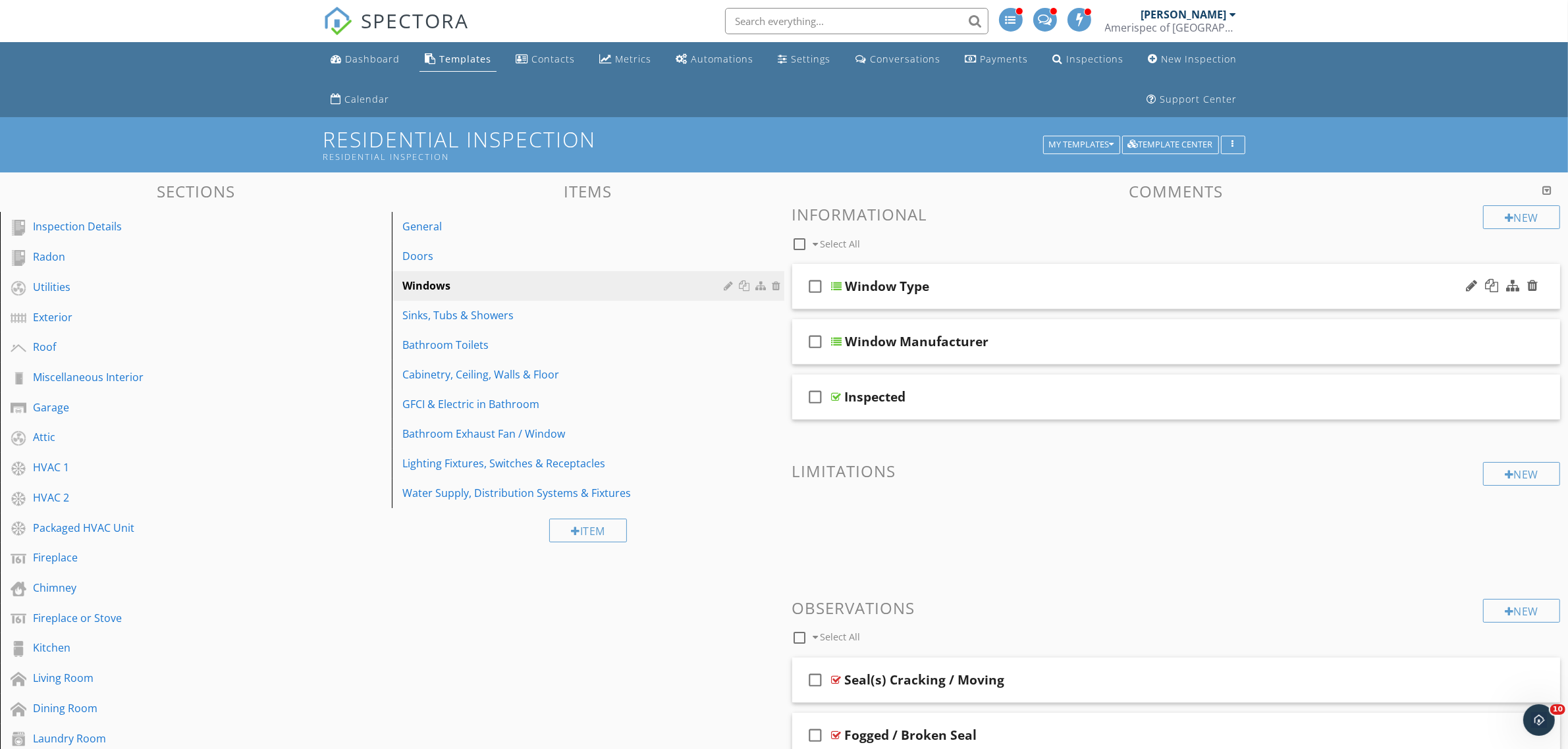
click at [1090, 278] on div "Window Type" at bounding box center [1124, 286] width 556 height 16
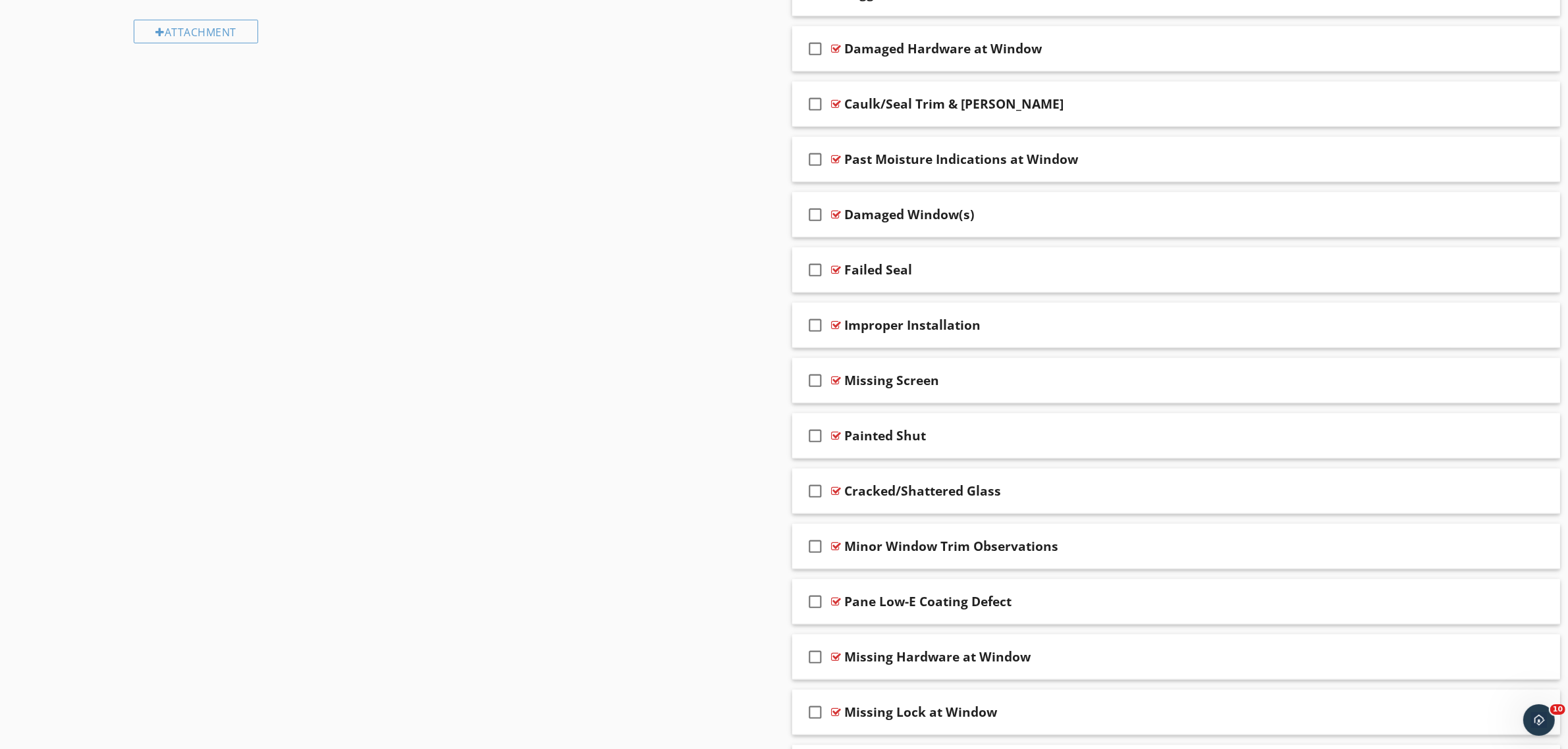
scroll to position [1006, 0]
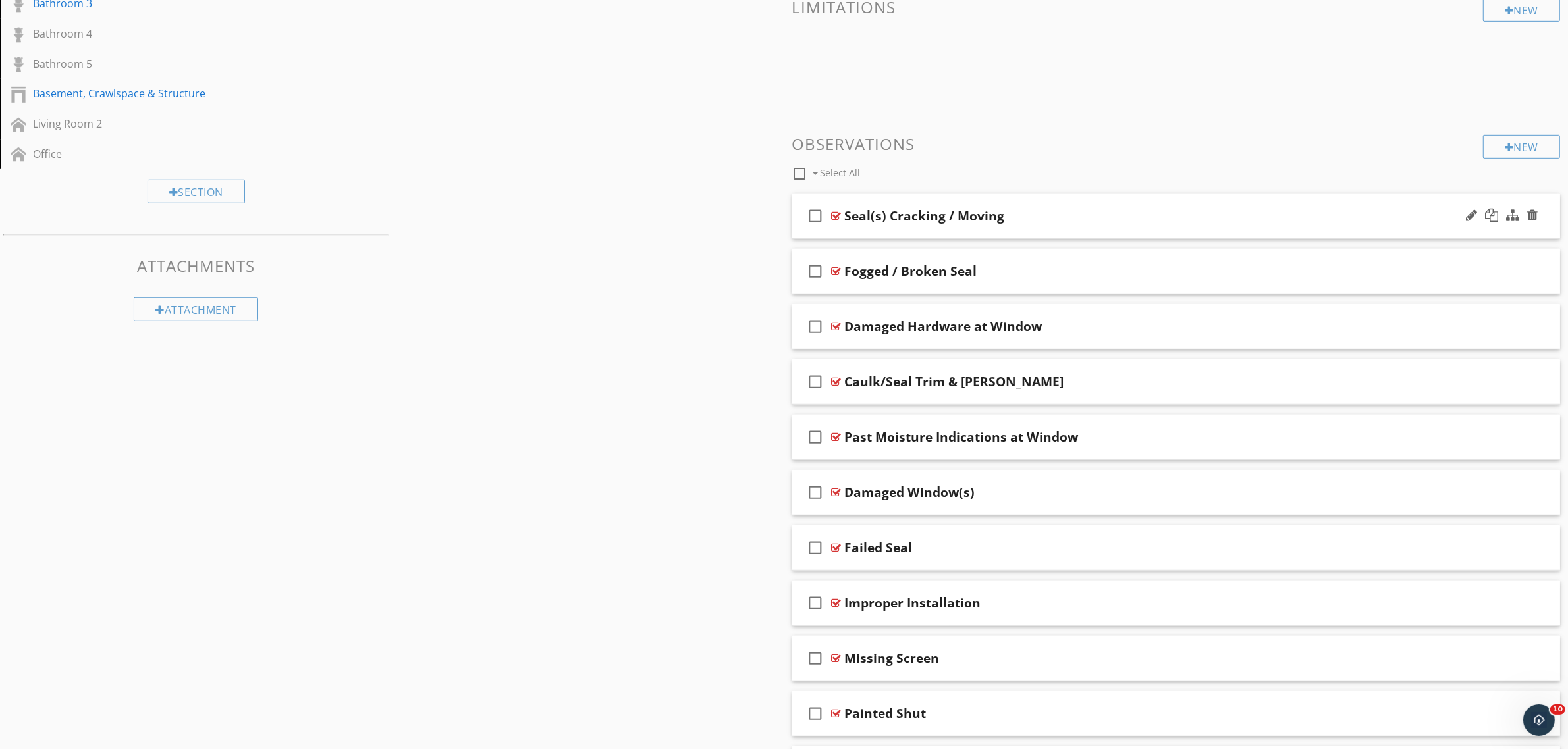
click at [1173, 206] on div "check_box_outline_blank Seal(s) Cracking / Moving" at bounding box center [1176, 216] width 768 height 46
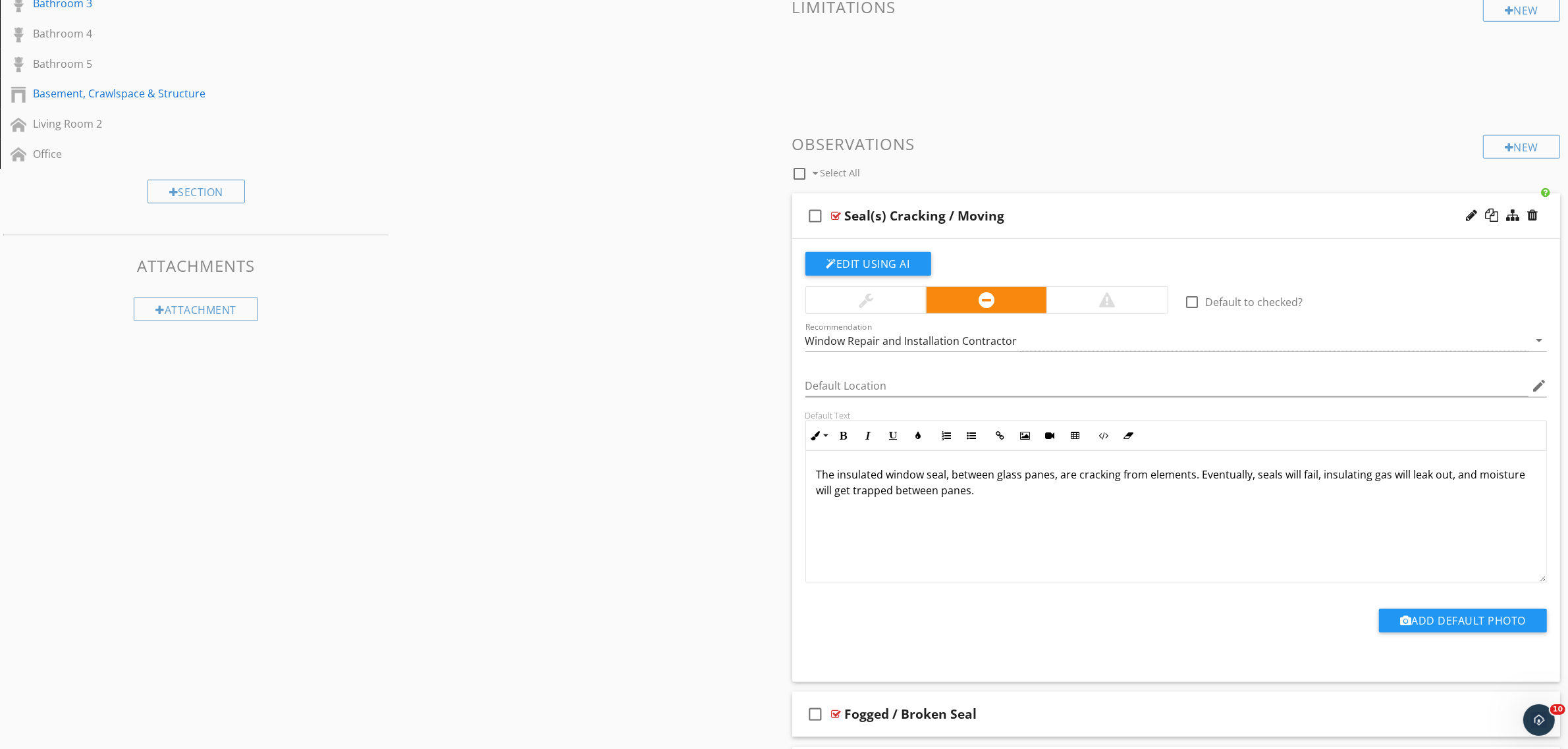
click at [1088, 213] on div "Seal(s) Cracking / Moving" at bounding box center [1123, 216] width 556 height 16
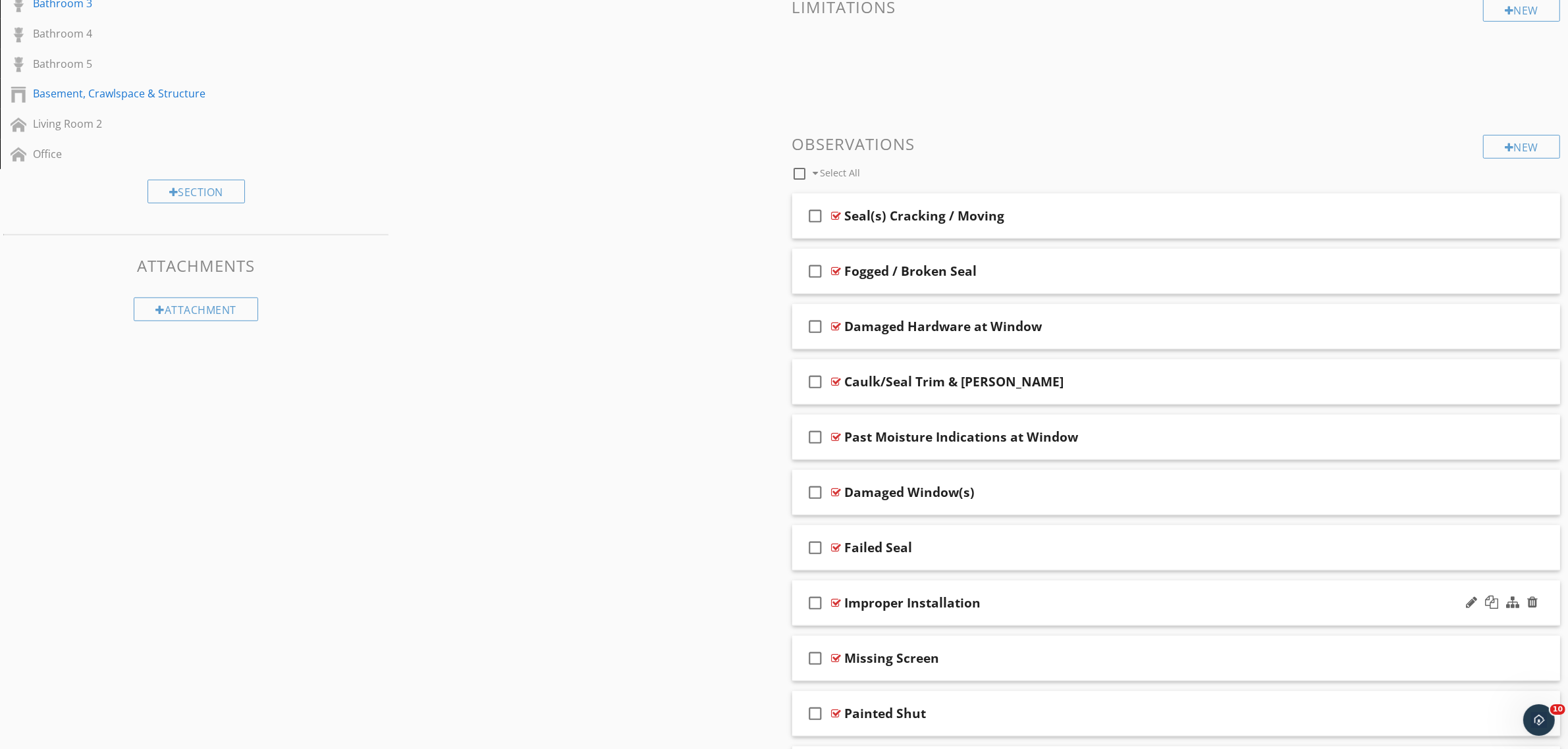
click at [1030, 604] on div "Improper Installation" at bounding box center [1123, 603] width 556 height 16
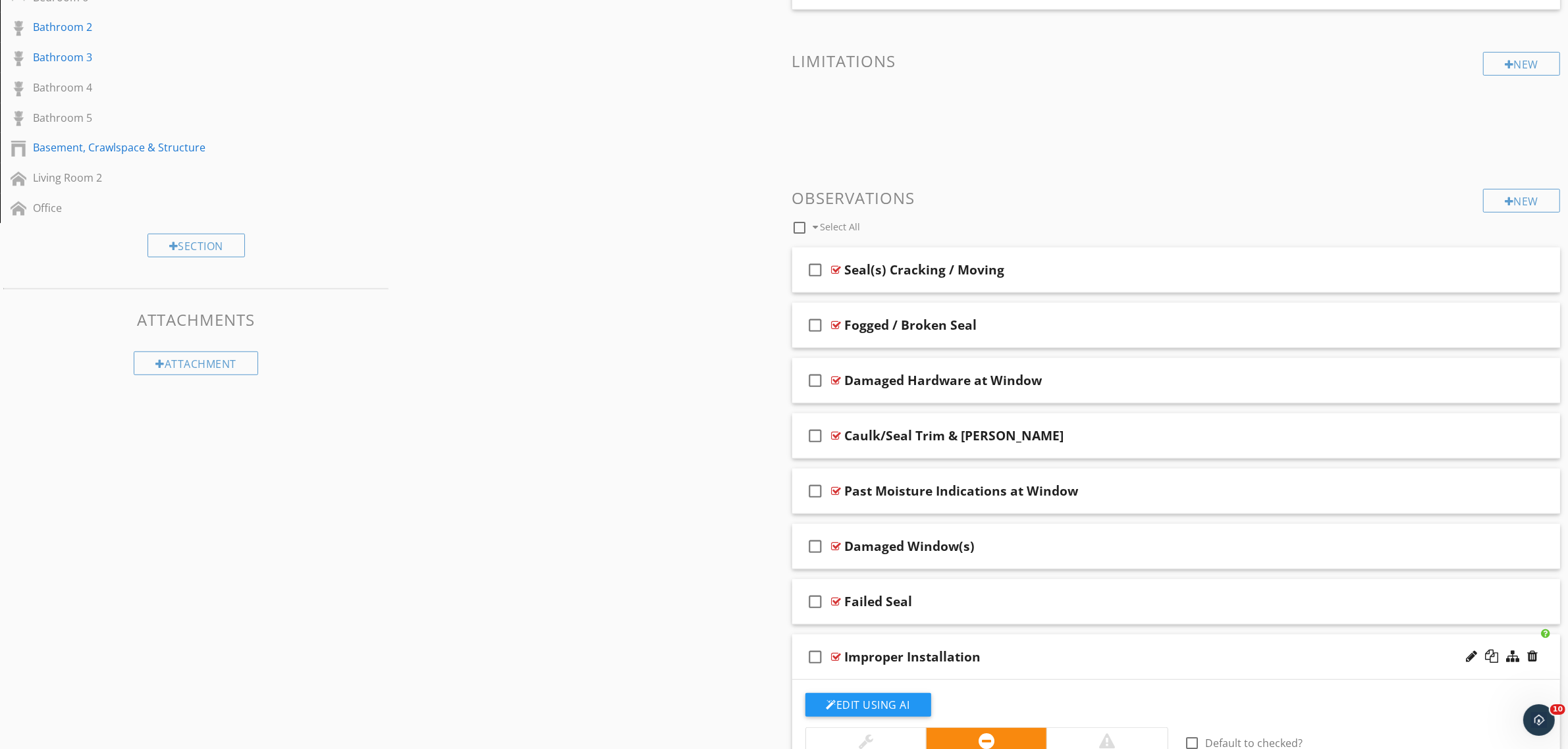
scroll to position [677, 0]
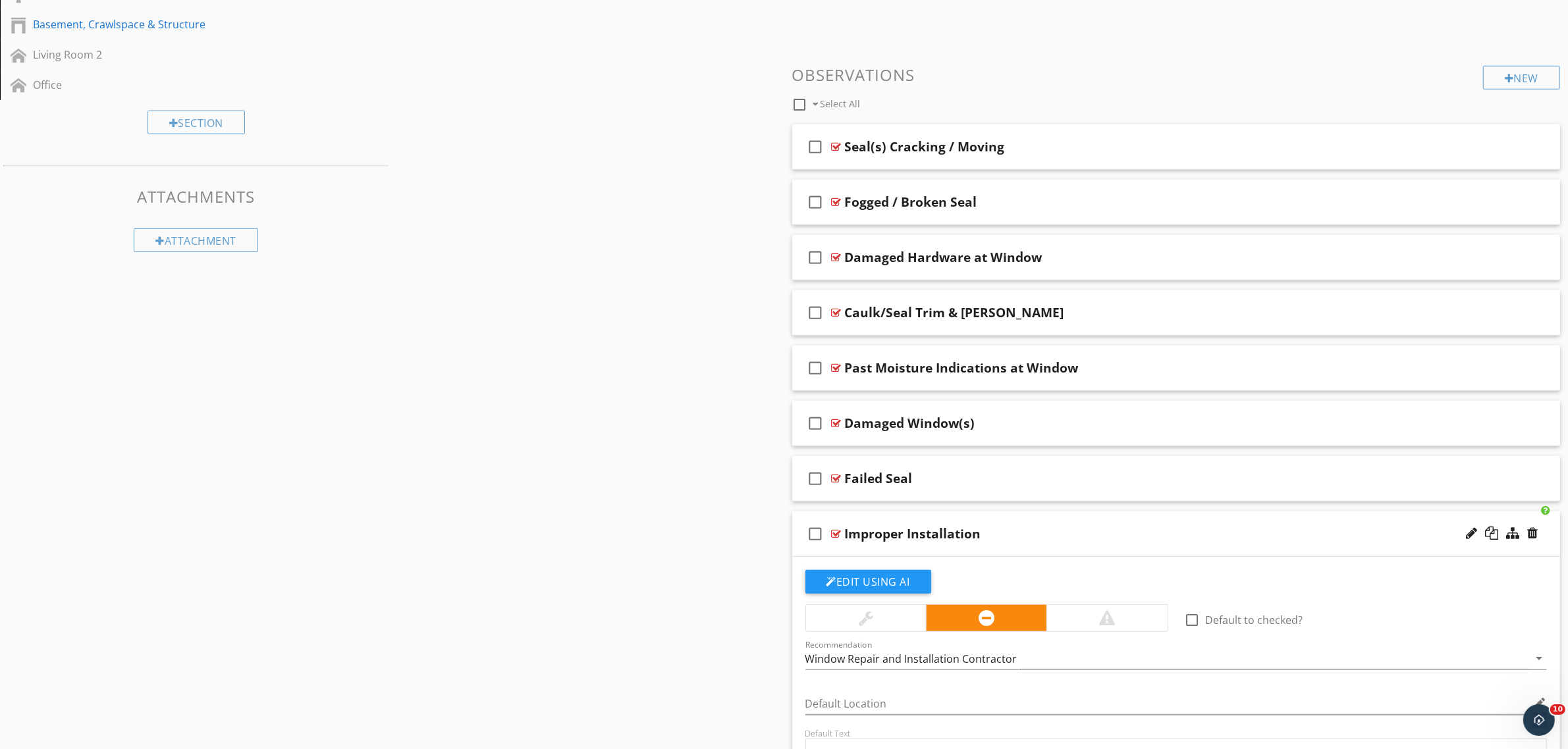
scroll to position [1336, 0]
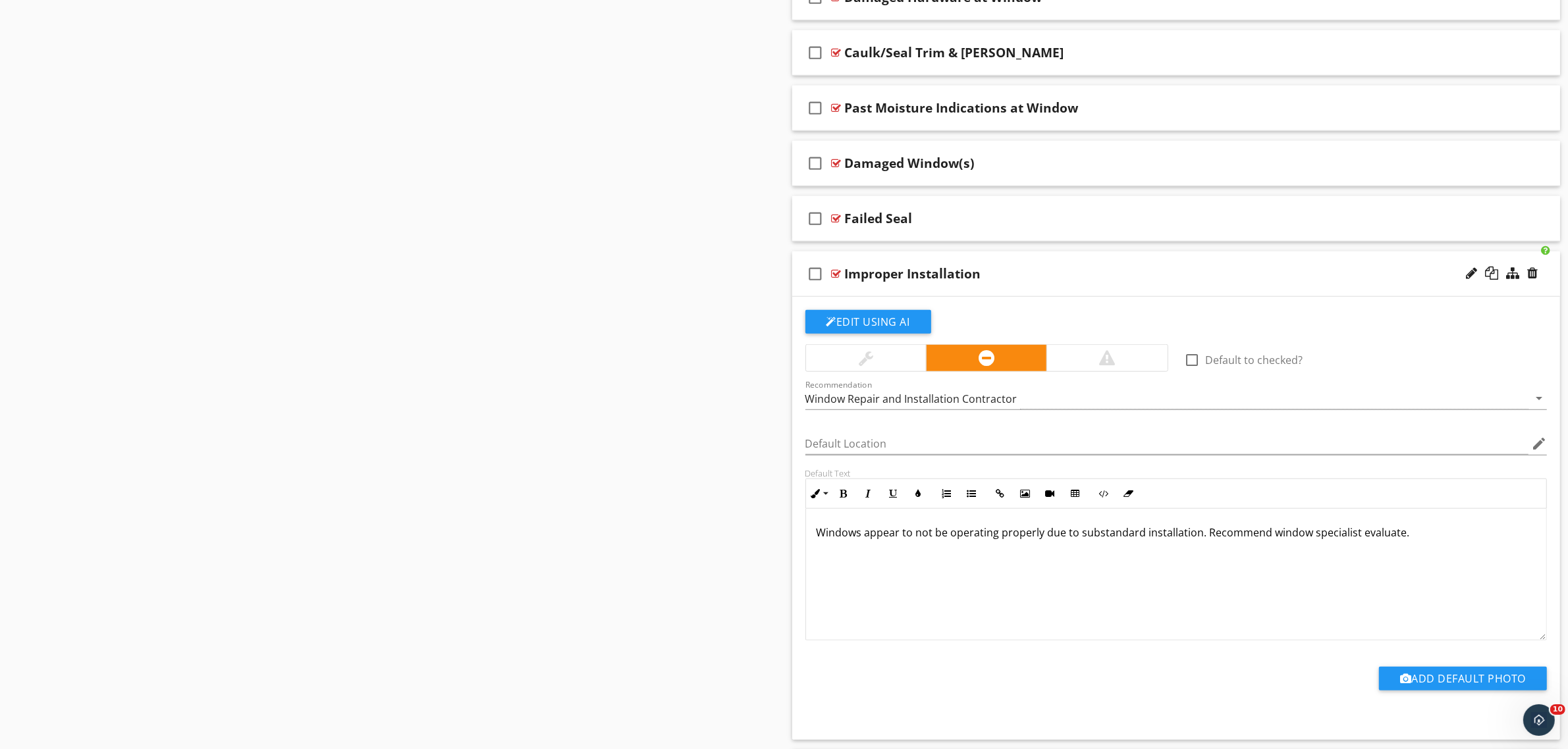
click at [1104, 359] on div at bounding box center [1107, 358] width 16 height 16
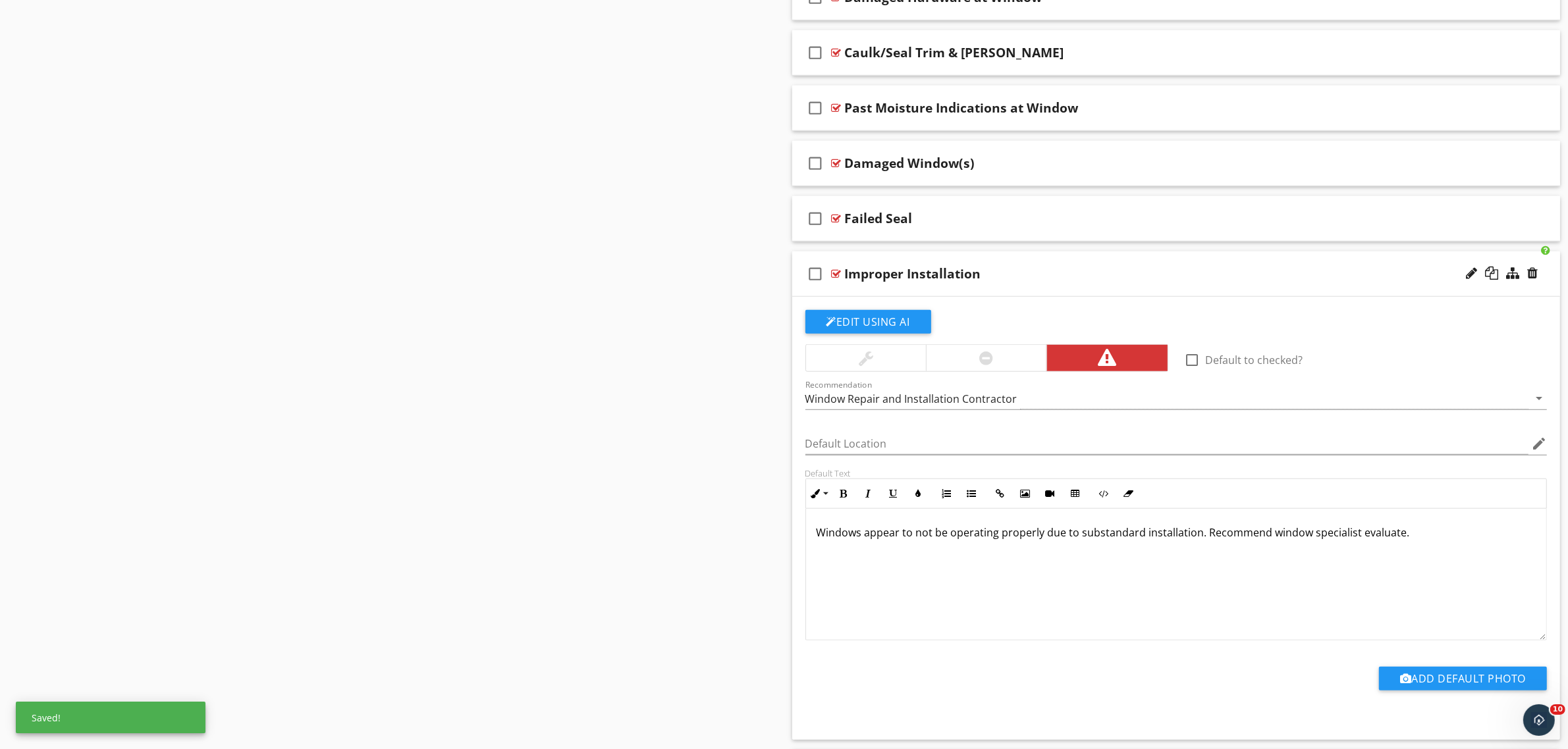
click at [975, 357] on div at bounding box center [986, 358] width 120 height 26
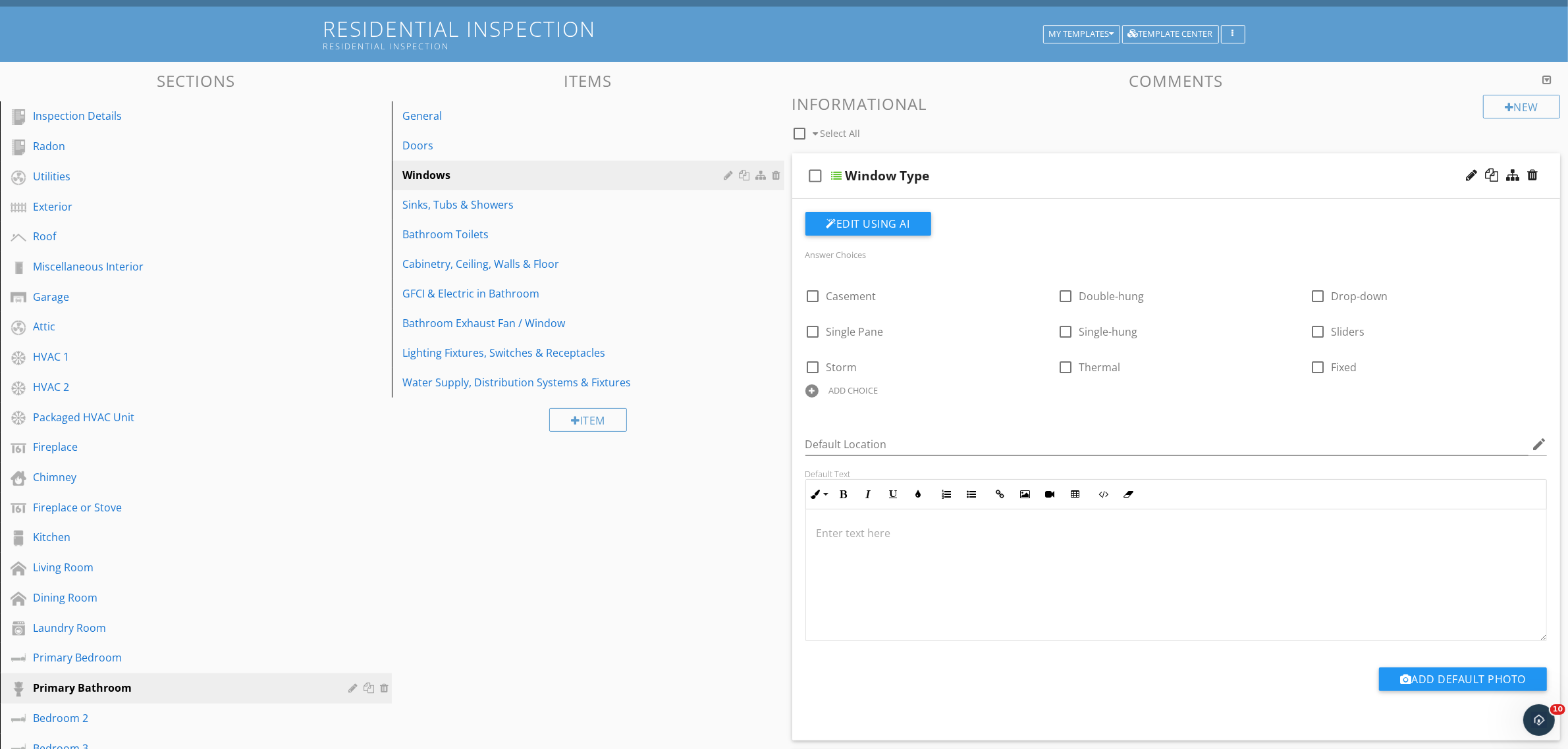
scroll to position [0, 0]
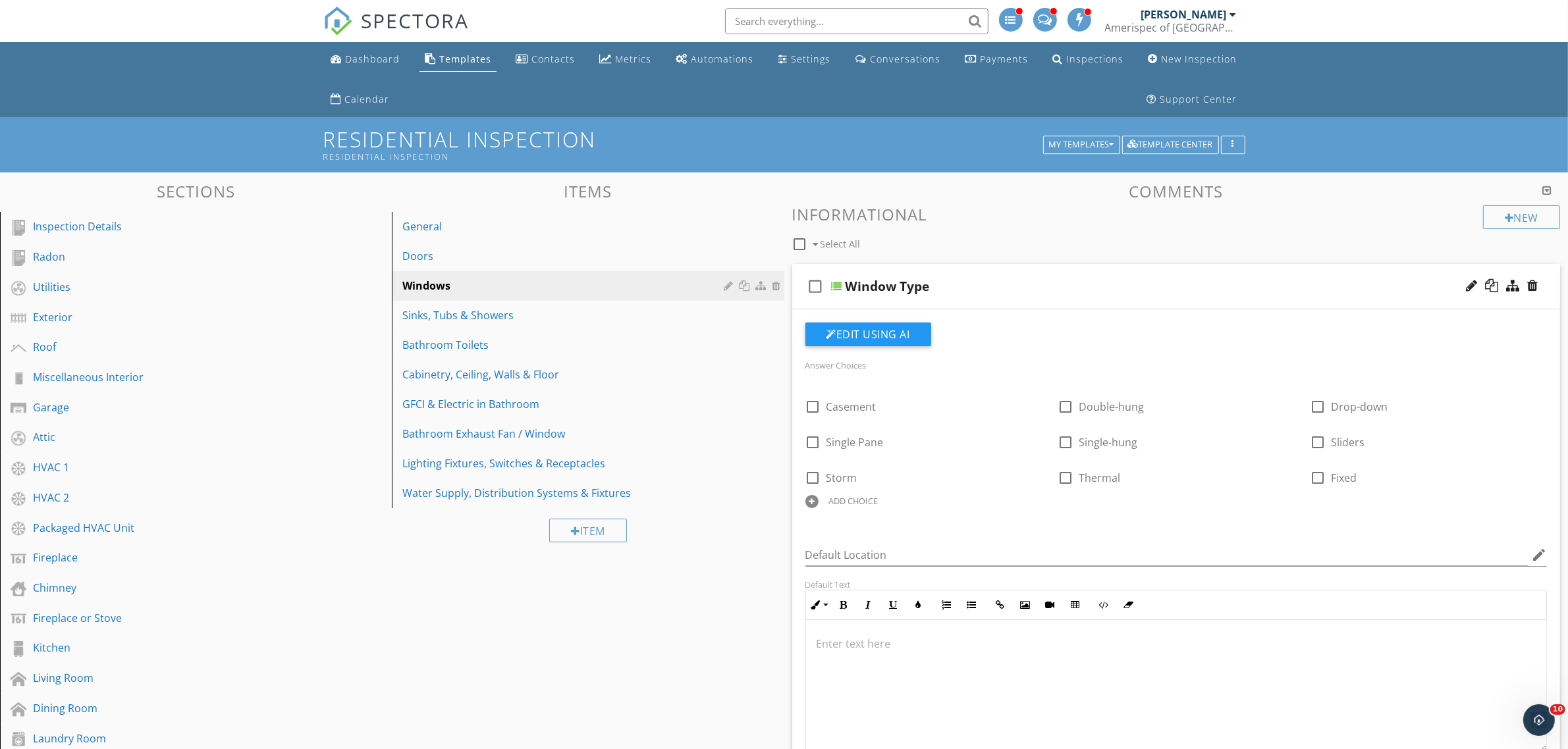
drag, startPoint x: 433, startPoint y: 18, endPoint x: 475, endPoint y: 3, distance: 44.6
click at [383, 17] on span "SPECTORA" at bounding box center [415, 21] width 108 height 28
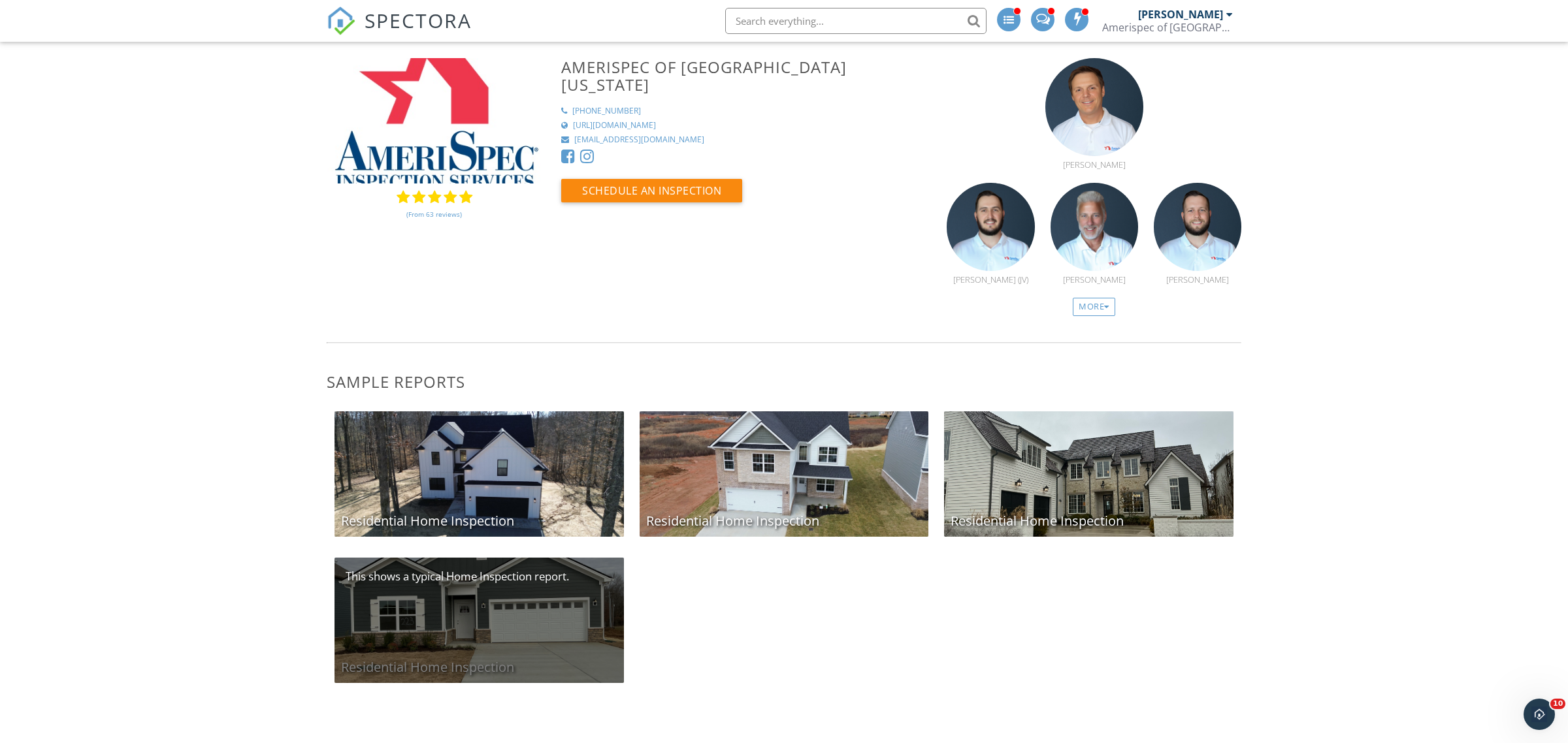
click at [547, 638] on div "Residential Home Inspection" at bounding box center [479, 620] width 289 height 125
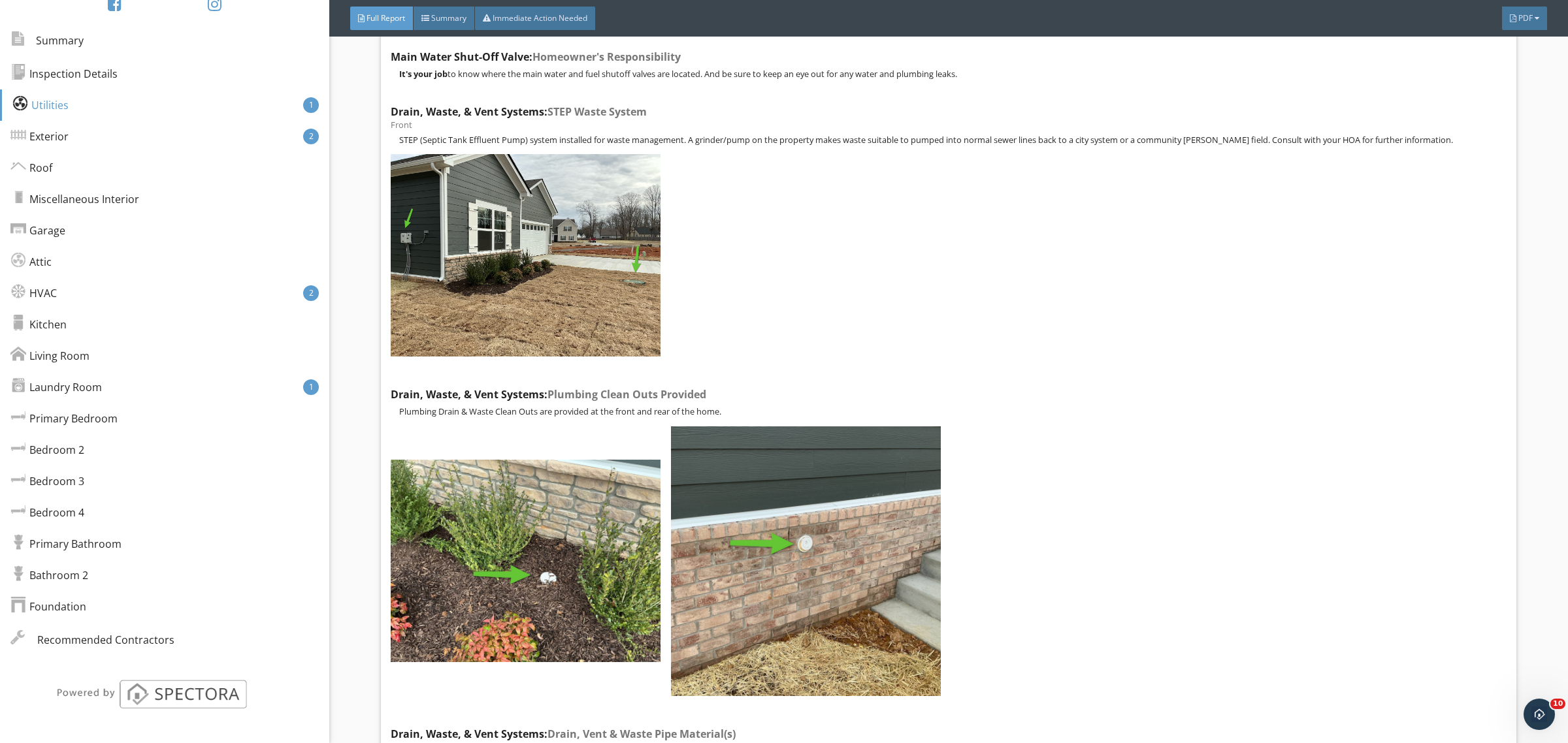
scroll to position [3348, 0]
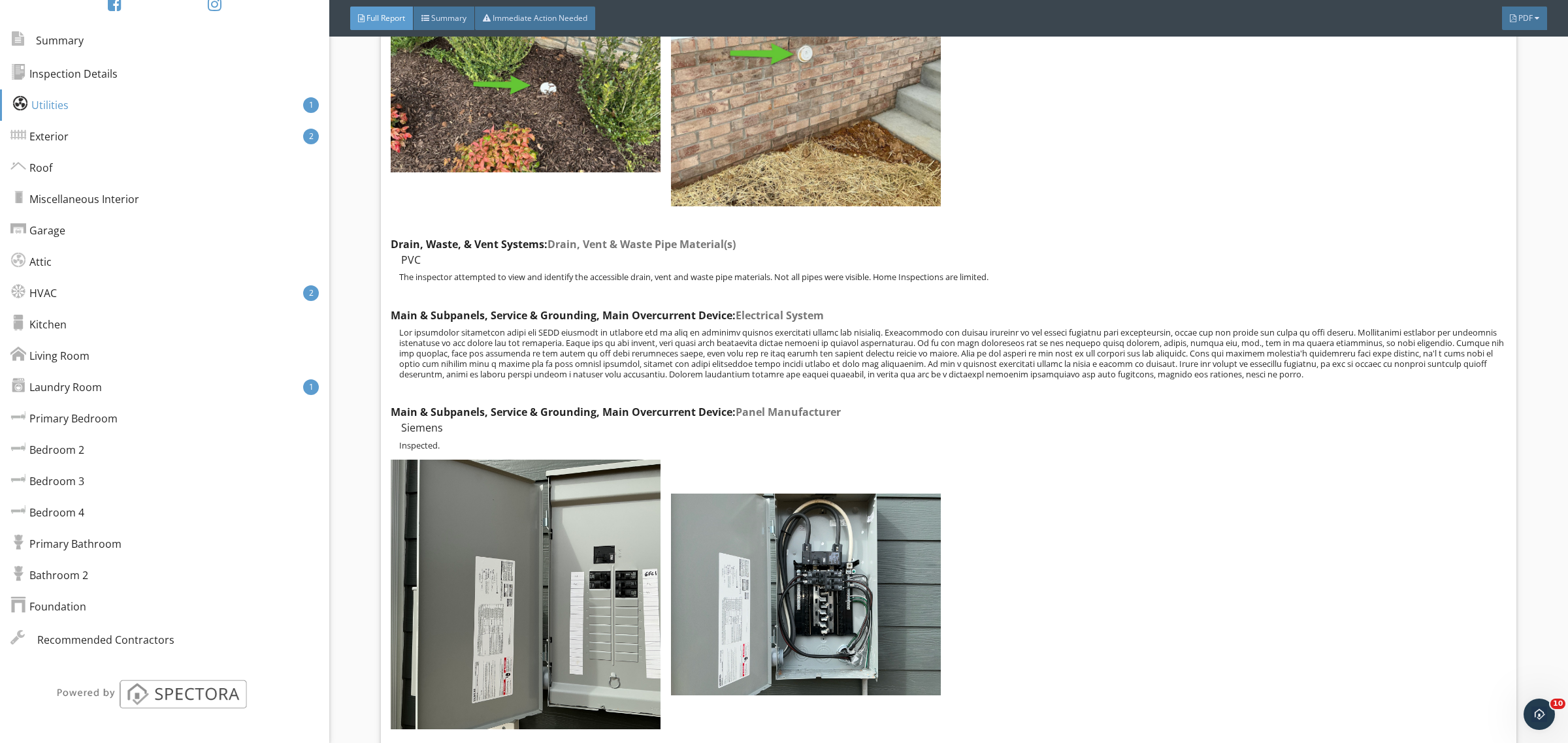
drag, startPoint x: 1144, startPoint y: 627, endPoint x: 1281, endPoint y: 389, distance: 274.6
drag, startPoint x: 1451, startPoint y: 422, endPoint x: 1448, endPoint y: 177, distance: 245.0
drag, startPoint x: 1554, startPoint y: 266, endPoint x: 1555, endPoint y: 168, distance: 98.0
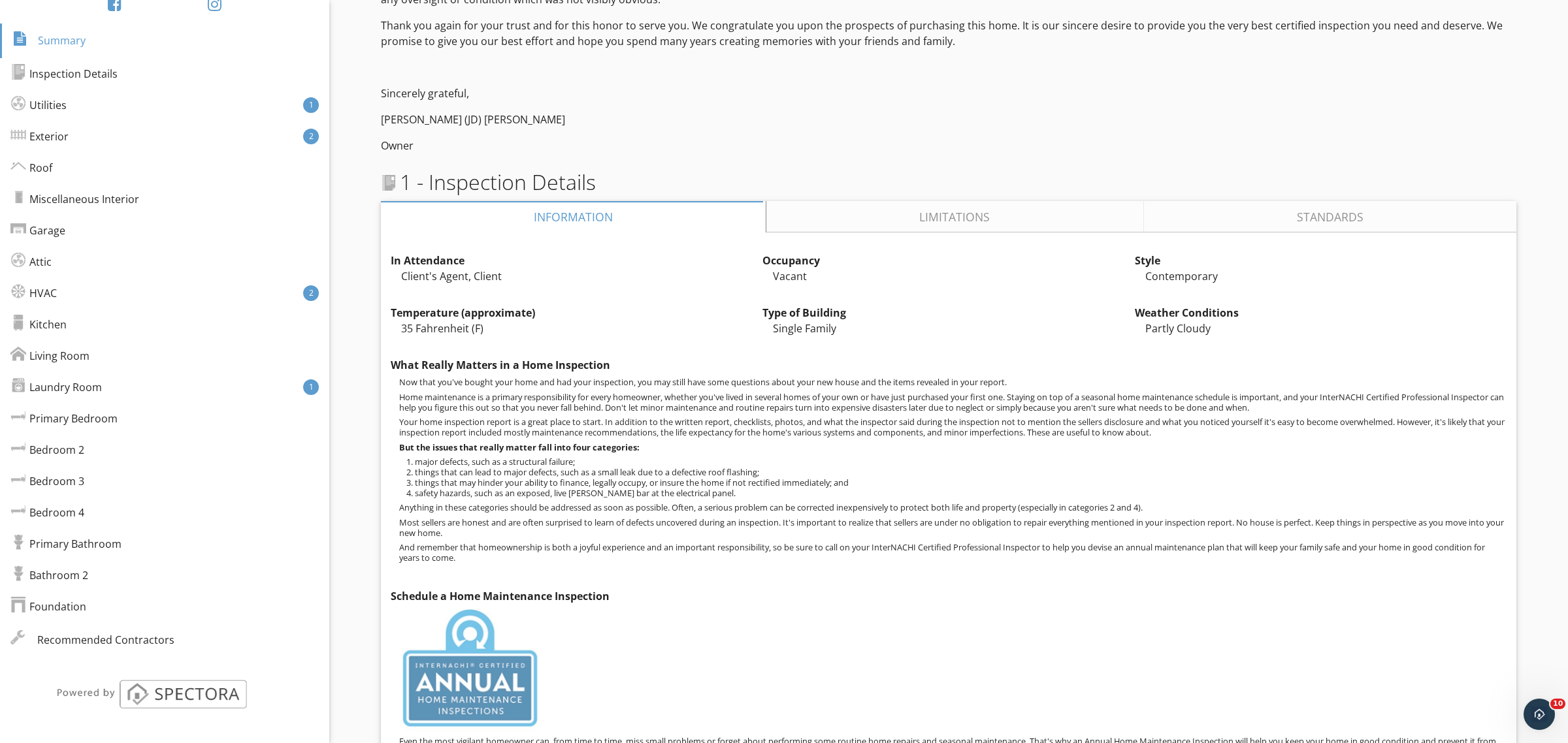
scroll to position [0, 0]
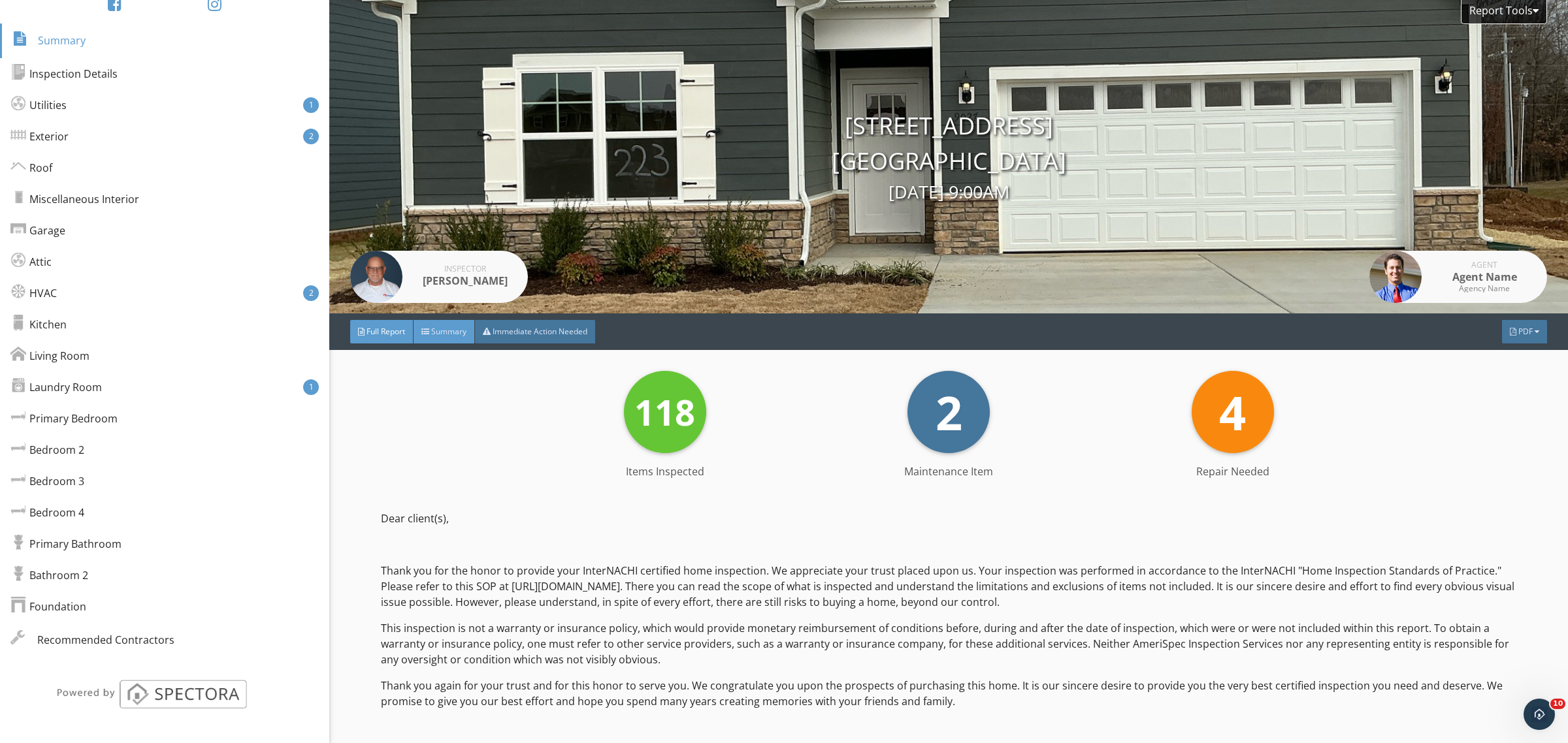
click at [448, 328] on span "Summary" at bounding box center [448, 332] width 35 height 11
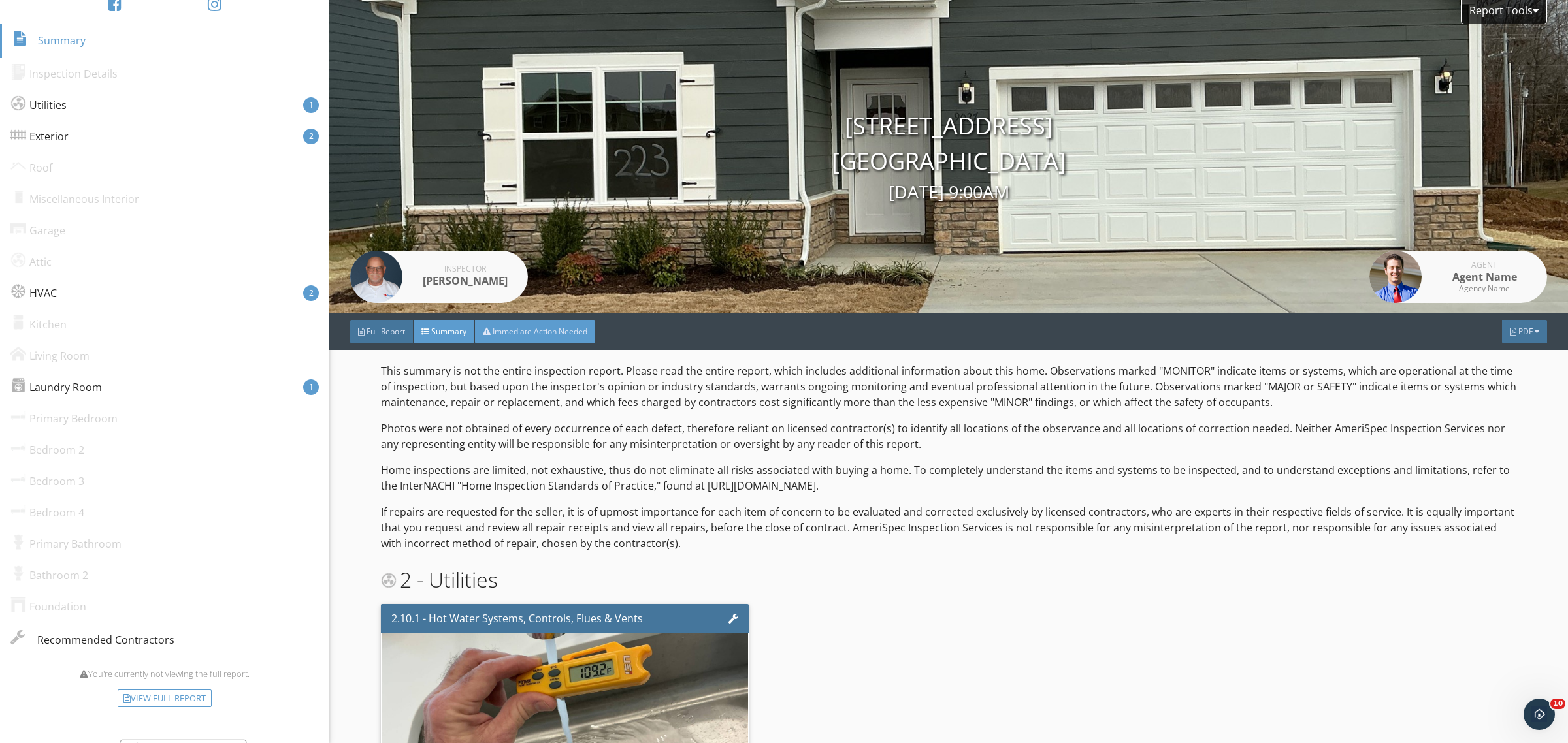
click at [504, 328] on span "Immediate Action Needed" at bounding box center [540, 332] width 95 height 11
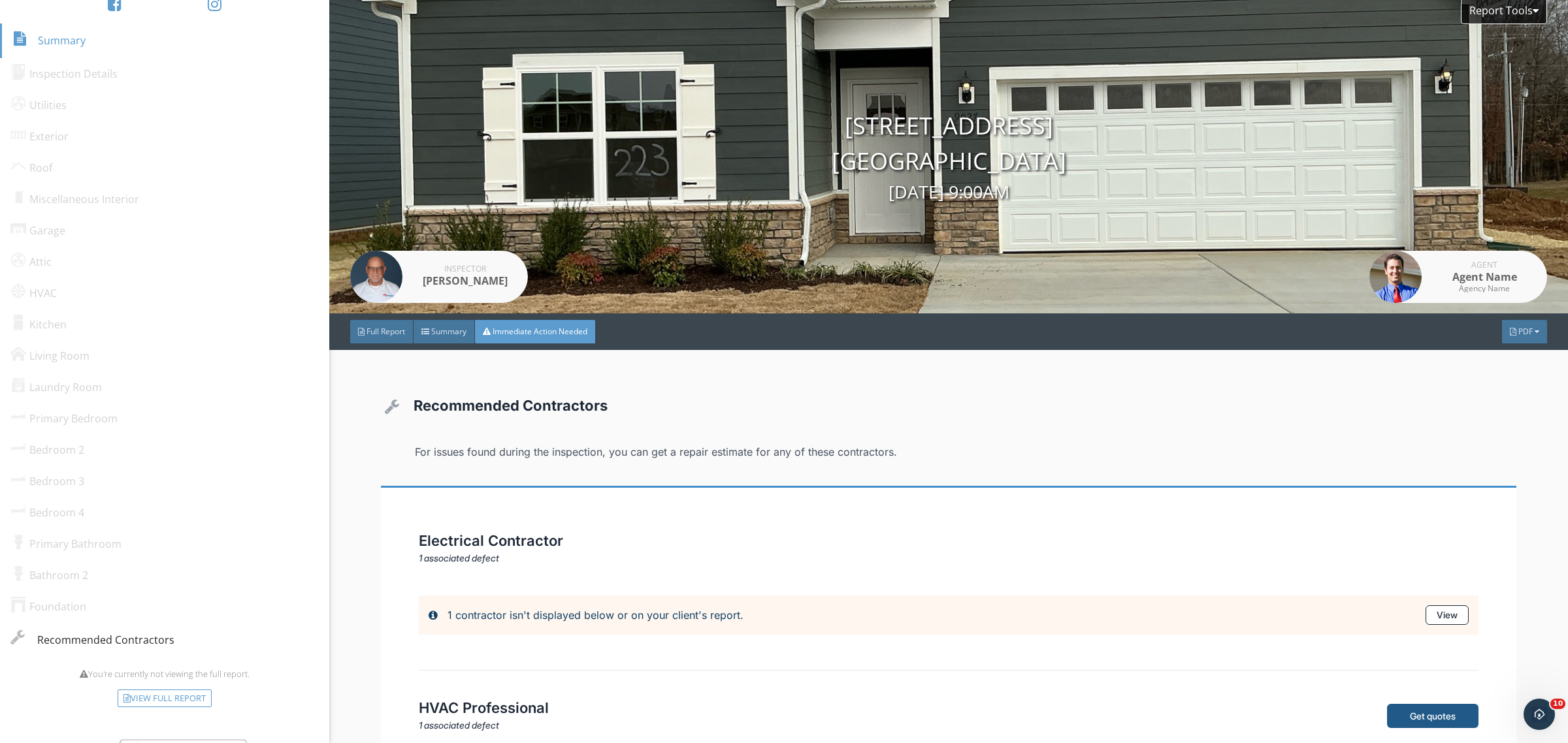
scroll to position [121, 0]
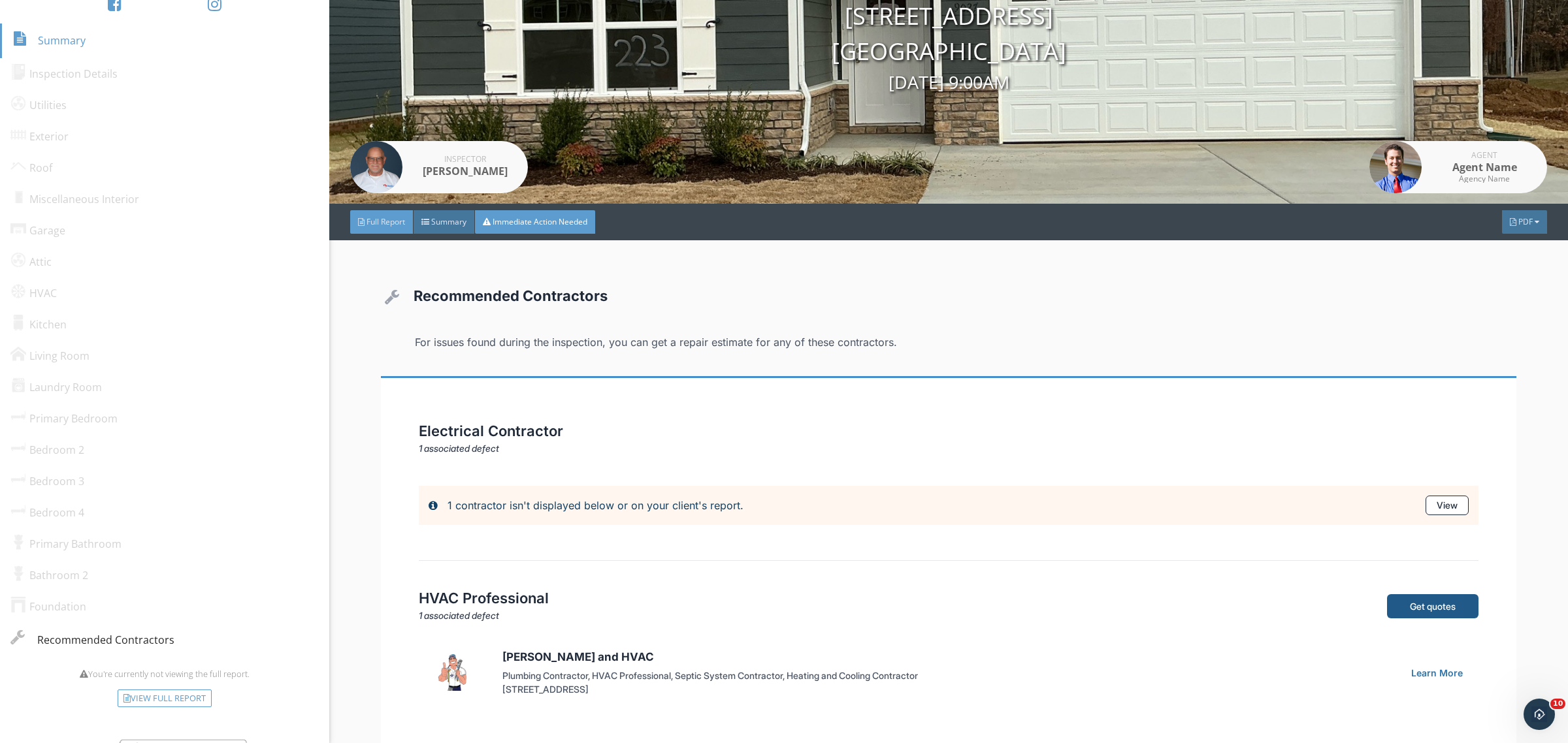
click at [372, 216] on span "Full Report" at bounding box center [386, 221] width 38 height 11
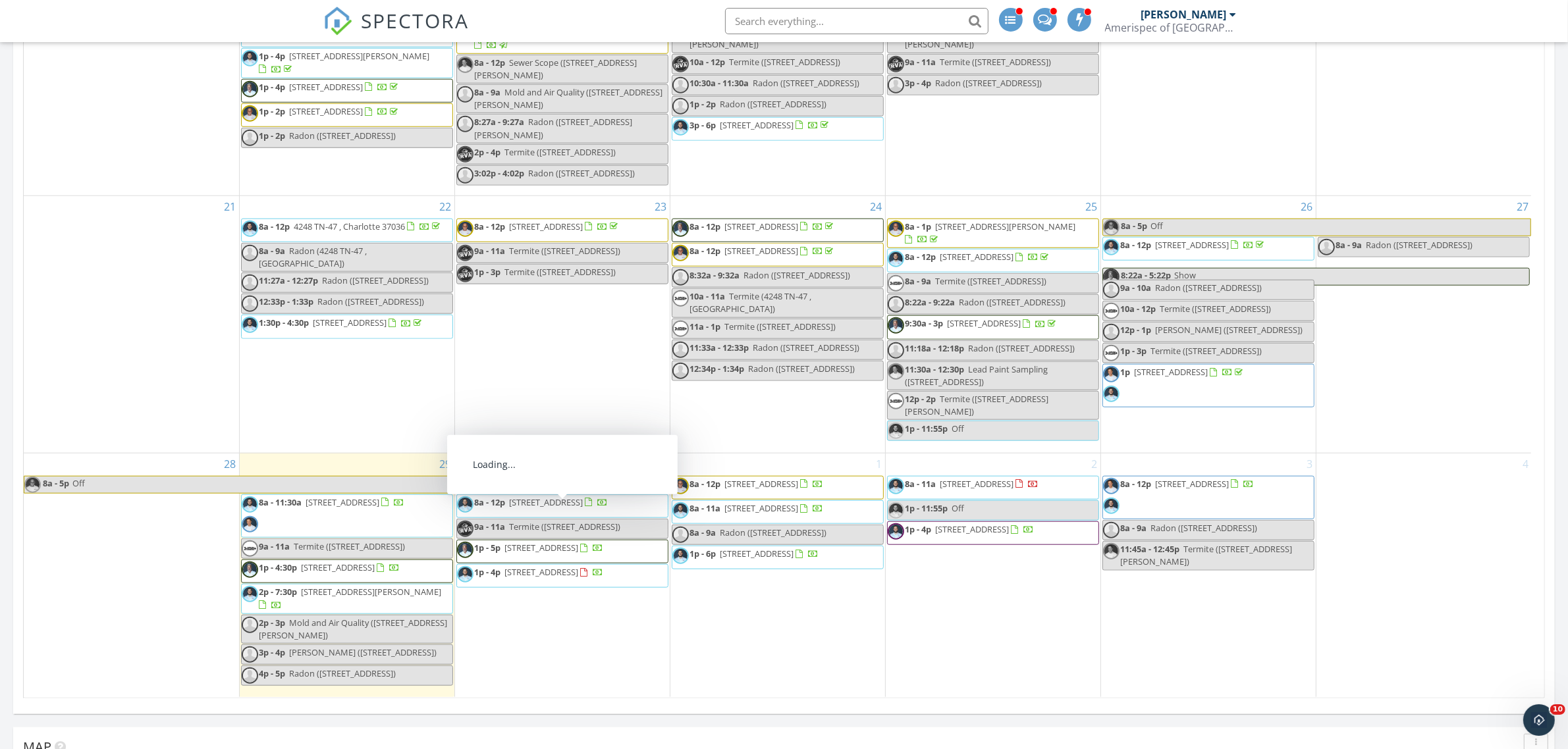
scroll to position [1646, 0]
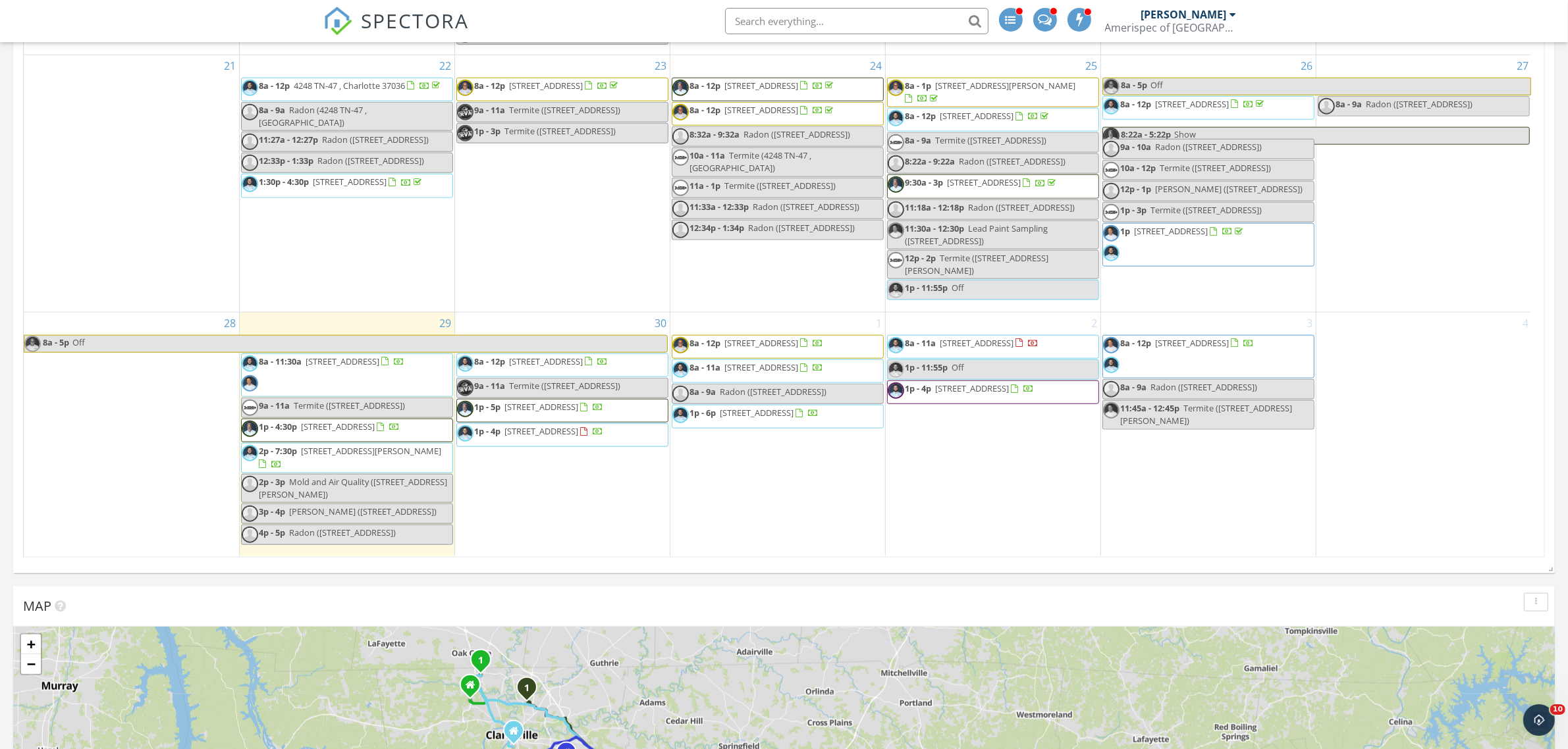
click at [349, 376] on span "8a - 11:30a 402 Lisle Dr, Clarksville 37042" at bounding box center [323, 375] width 163 height 39
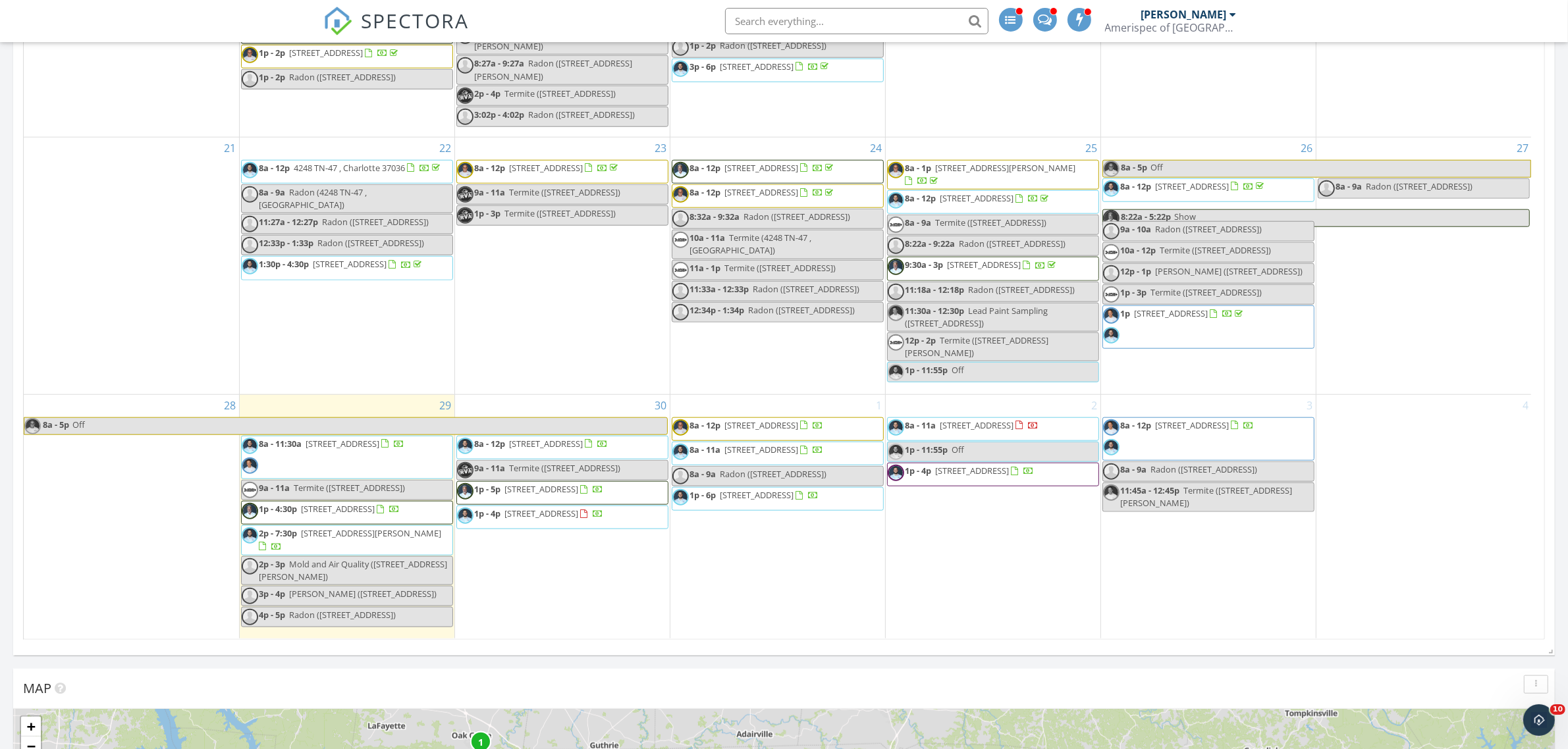
scroll to position [1399, 0]
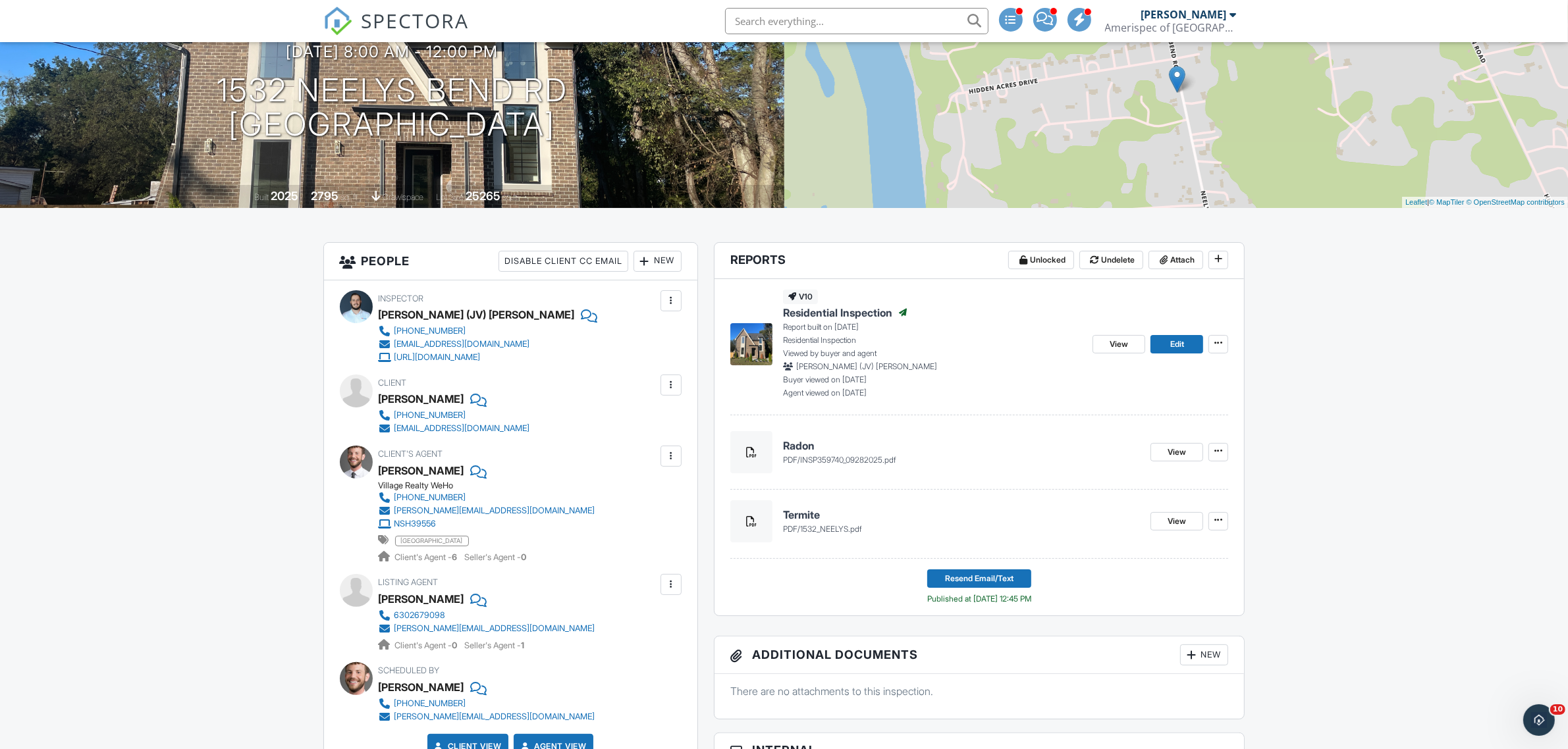
scroll to position [82, 0]
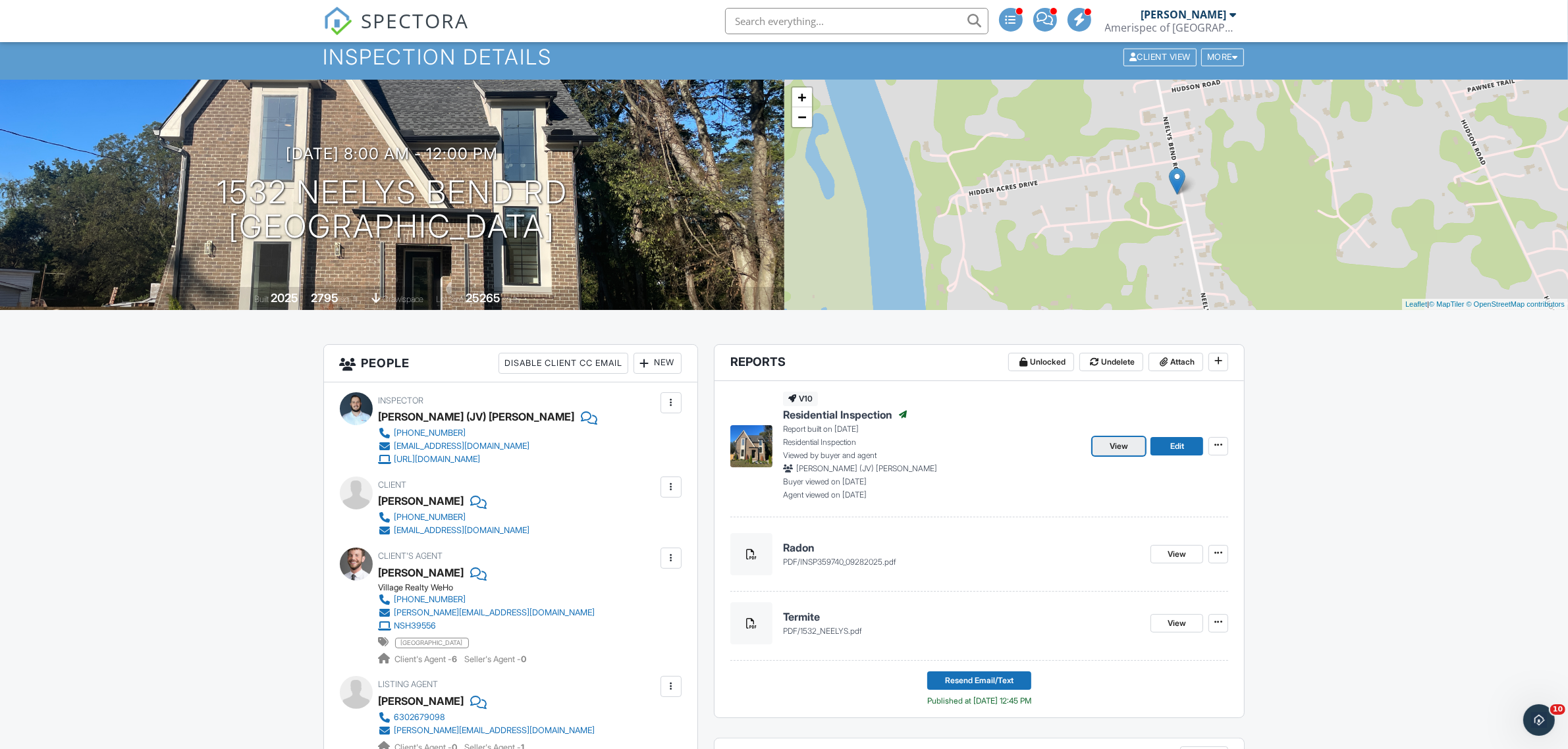
click at [1110, 451] on span "View" at bounding box center [1119, 446] width 19 height 13
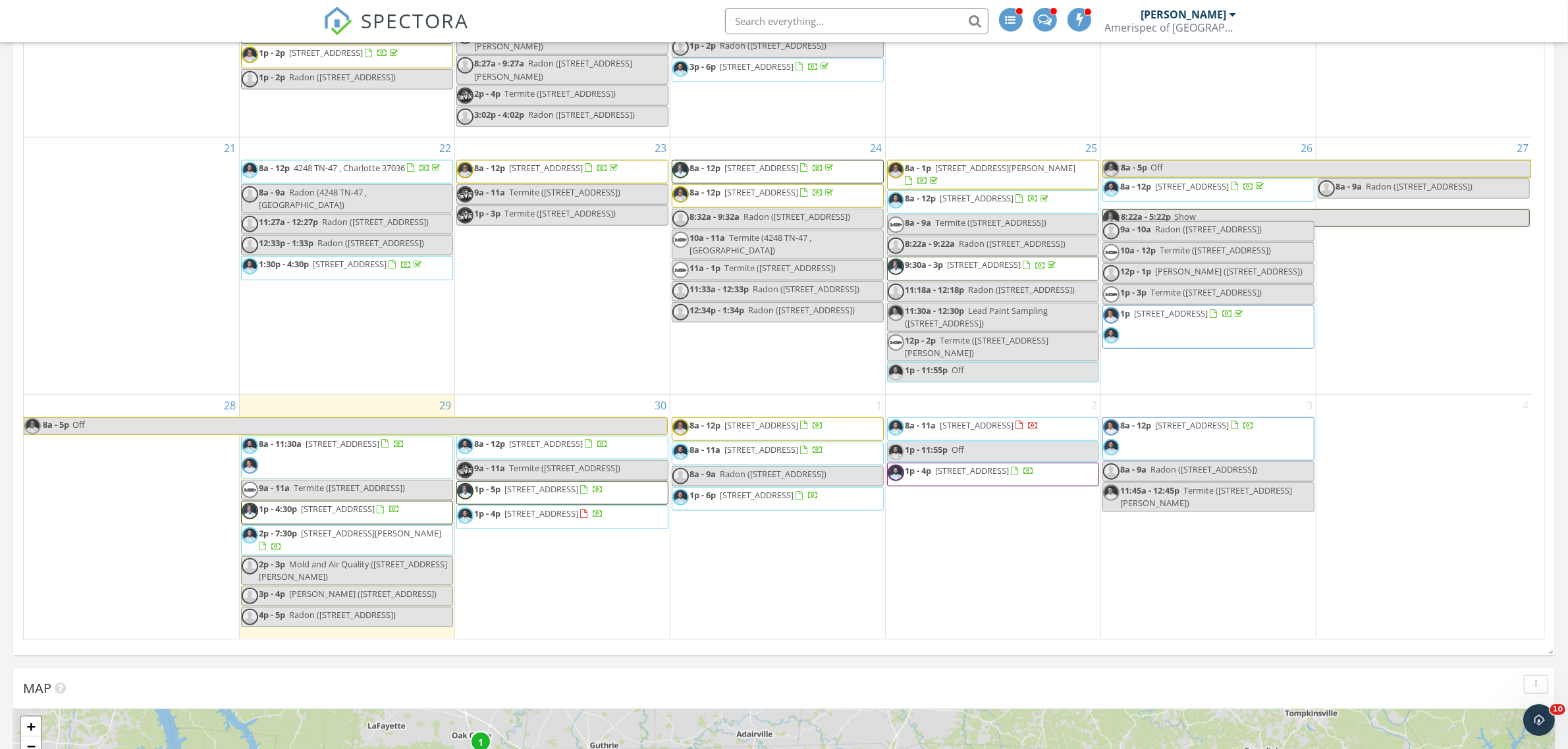
click at [1044, 15] on span at bounding box center [1045, 18] width 14 height 12
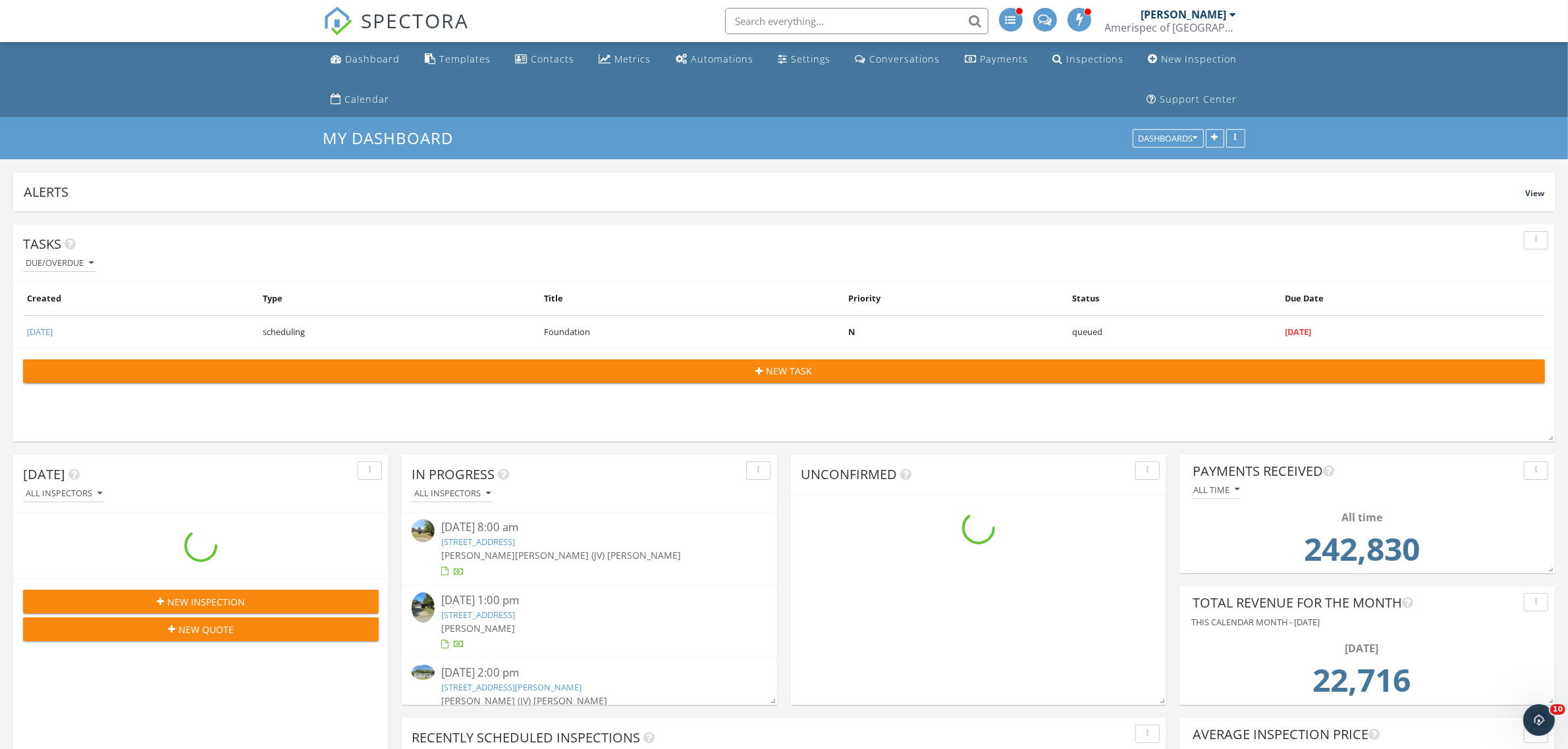
scroll to position [3495, 1594]
